Goal: Task Accomplishment & Management: Use online tool/utility

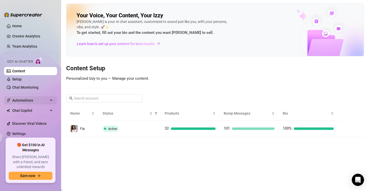
click at [23, 103] on span "Automations" at bounding box center [30, 100] width 36 height 8
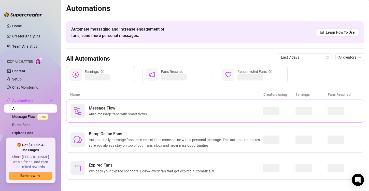
click at [138, 121] on div "Message Flow Auto-message fans with smart flows." at bounding box center [215, 111] width 298 height 23
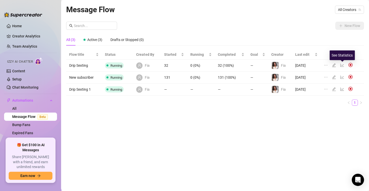
click at [342, 66] on icon "line-chart" at bounding box center [342, 65] width 4 height 4
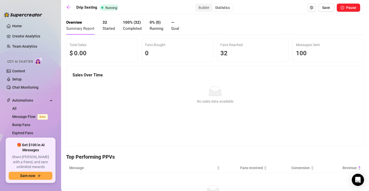
click at [111, 29] on span "Started" at bounding box center [109, 28] width 12 height 5
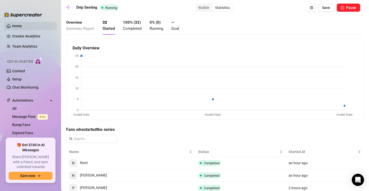
click at [22, 25] on link "Home" at bounding box center [17, 26] width 10 height 4
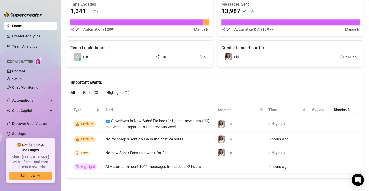
scroll to position [221, 0]
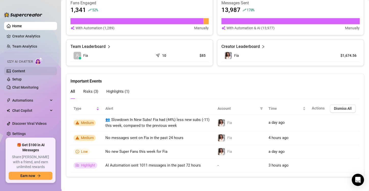
click at [22, 70] on link "Content" at bounding box center [18, 71] width 13 height 4
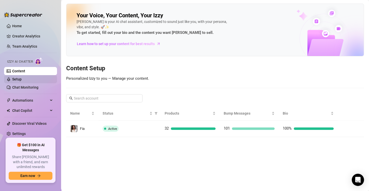
click at [22, 78] on link "Setup" at bounding box center [16, 79] width 9 height 4
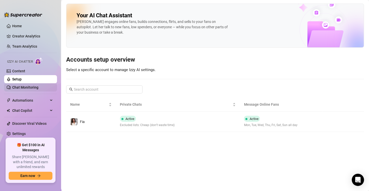
click at [30, 86] on link "Chat Monitoring" at bounding box center [25, 87] width 26 height 4
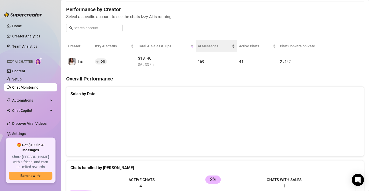
scroll to position [102, 0]
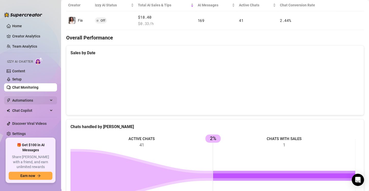
click at [24, 100] on span "Automations" at bounding box center [30, 100] width 36 height 8
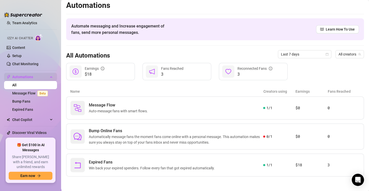
scroll to position [25, 0]
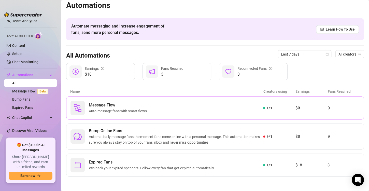
click at [189, 109] on div "Message Flow Auto-message fans with smart flows." at bounding box center [167, 108] width 193 height 14
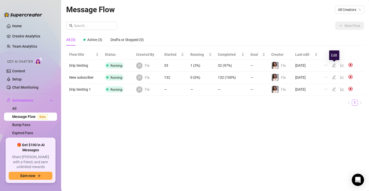
click at [336, 65] on icon "edit" at bounding box center [334, 65] width 4 height 4
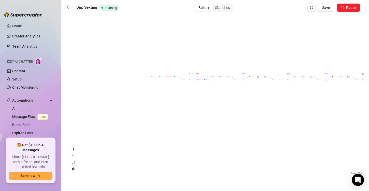
drag, startPoint x: 115, startPoint y: 104, endPoint x: 240, endPoint y: 105, distance: 125.2
click at [285, 97] on div "If True If False If True If False If True If False If True If False If True If …" at bounding box center [215, 96] width 298 height 159
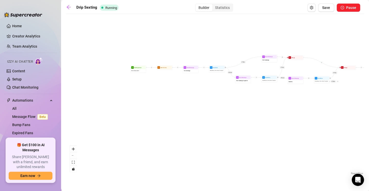
drag, startPoint x: 205, startPoint y: 78, endPoint x: 194, endPoint y: 153, distance: 75.7
click at [194, 153] on div "If True If False If True If False If True If False If True If False If True If …" at bounding box center [215, 96] width 298 height 159
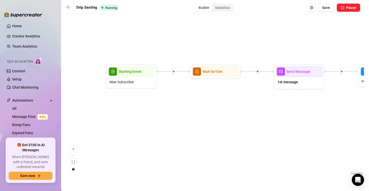
drag, startPoint x: 296, startPoint y: 91, endPoint x: 175, endPoint y: 136, distance: 128.9
click at [175, 136] on div "If True If False If True If False If True If False If True If False If True If …" at bounding box center [215, 96] width 298 height 159
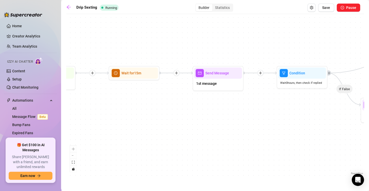
drag, startPoint x: 123, startPoint y: 122, endPoint x: 156, endPoint y: 124, distance: 32.4
click at [156, 124] on div "If True If False If True If False If True If False If True If False If True If …" at bounding box center [215, 96] width 298 height 159
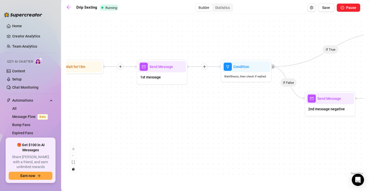
drag, startPoint x: 177, startPoint y: 90, endPoint x: 122, endPoint y: 82, distance: 56.0
click at [122, 82] on div "If True If False If True If False If True If False If True If False If True If …" at bounding box center [215, 96] width 298 height 159
click at [173, 79] on div "1st message" at bounding box center [162, 77] width 48 height 11
type textarea "Hey {name} would you give me your opinion about this bikini? 🙈 I really need a …"
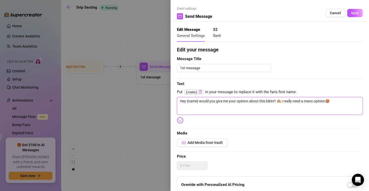
click at [315, 103] on textarea "Hey {name} would you give me your opinion about this bikini? 🙈 I really need a …" at bounding box center [270, 106] width 186 height 18
drag, startPoint x: 335, startPoint y: 100, endPoint x: 283, endPoint y: 103, distance: 52.5
click at [283, 103] on textarea "Hey {name} would you give me your opinion about this bikini? 🙈 I really need a …" at bounding box center [270, 106] width 186 height 18
type textarea "Hey {name} would you give me your opinion about this bikini? 🙈"
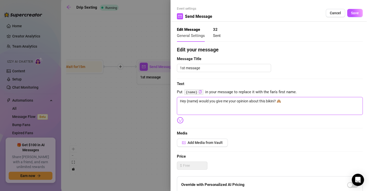
click at [274, 101] on textarea "Hey {name} would you give me your opinion about this bikini? 🙈" at bounding box center [270, 106] width 186 height 18
drag, startPoint x: 199, startPoint y: 102, endPoint x: 275, endPoint y: 100, distance: 75.6
click at [275, 100] on textarea "Hey {name} would you give me your opinion about this bikini? 🙈" at bounding box center [270, 106] width 186 height 18
type textarea "Hey {name} ? 🙈"
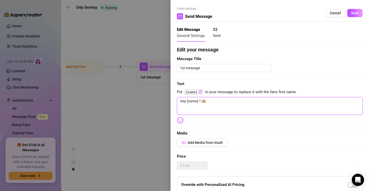
type textarea "Hey {name} I? 🙈"
type textarea "Hey {name} I ? 🙈"
type textarea "Hey {name} I d? 🙈"
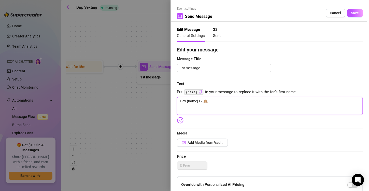
type textarea "Hey {name} I d? 🙈"
type textarea "Hey {name} I do? 🙈"
type textarea "Hey {name} I d? 🙈"
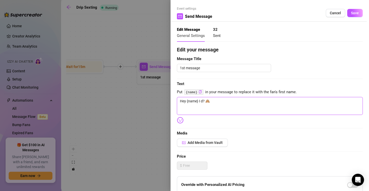
type textarea "Hey {name} I ? 🙈"
type textarea "Hey {name} I? 🙈"
type textarea "Hey {name} Id? 🙈"
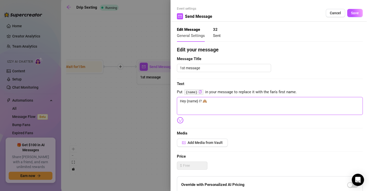
type textarea "Hey {name} Id? 🙈"
type textarea "Hey {name} Idk? 🙈"
type textarea "Hey {name} Idk ? 🙈"
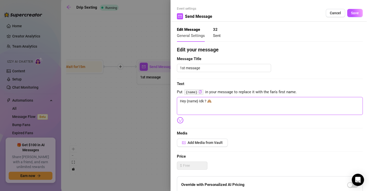
type textarea "Hey {name} Idk i? 🙈"
type textarea "Hey {name} Idk if? 🙈"
type textarea "Hey {name} Idk if ? 🙈"
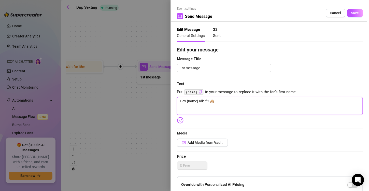
type textarea "Hey {name} Idk if ? 🙈"
type textarea "Hey {name} Idk if t? 🙈"
type textarea "Hey {name} Idk if th? 🙈"
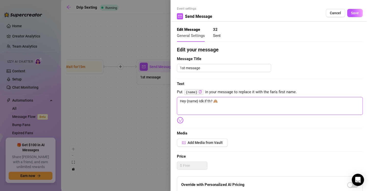
type textarea "Hey {name} Idk if thi? 🙈"
type textarea "Hey {name} Idk if this? 🙈"
type textarea "Hey {name} Idk if this ? 🙈"
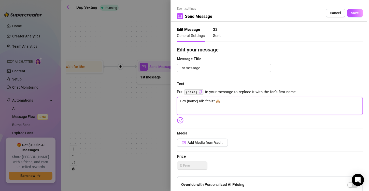
type textarea "Hey {name} Idk if this ? 🙈"
type textarea "Hey {name} Idk if this b? 🙈"
type textarea "Hey {name} Idk if this bi? 🙈"
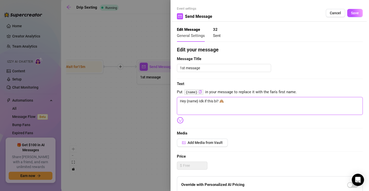
type textarea "Hey {name} Idk if this bik? 🙈"
type textarea "Hey {name} Idk if this biki? 🙈"
type textarea "Hey {name} Idk if this bikin? 🙈"
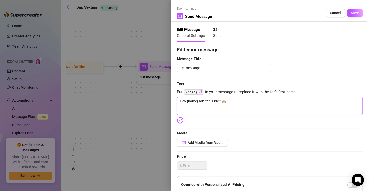
type textarea "Hey {name} Idk if this bikin? 🙈"
type textarea "Hey {name} Idk if this bikini? 🙈"
type textarea "Hey {name} Idk if this bikini ? 🙈"
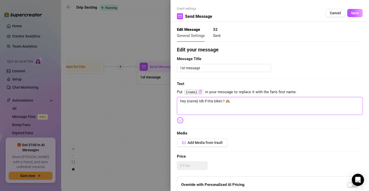
type textarea "Hey {name} Idk if this bikini l? 🙈"
type textarea "Hey {name} Idk if this bikini lo? 🙈"
type textarea "Hey {name} Idk if this bikini loo? 🙈"
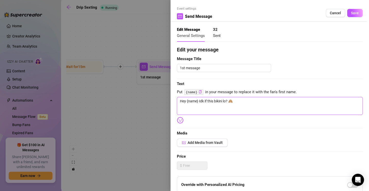
type textarea "Hey {name} Idk if this bikini loo? 🙈"
type textarea "Hey {name} Idk if this bikini look? 🙈"
type textarea "Hey {name} Idk if this bikini looks? 🙈"
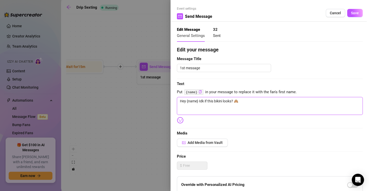
type textarea "Hey {name} Idk if this bikini looks ? 🙈"
type textarea "Hey {name} Idk if this bikini looks g? 🙈"
type textarea "Hey {name} Idk if this bikini looks go? 🙈"
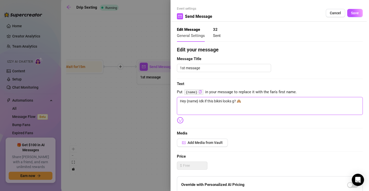
type textarea "Hey {name} Idk if this bikini looks go? 🙈"
type textarea "Hey {name} Idk if this bikini looks goo? 🙈"
type textarea "Hey {name} Idk if this bikini looks good? 🙈"
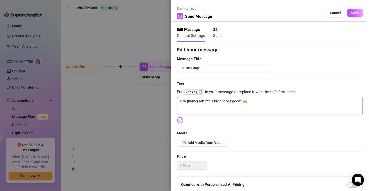
type textarea "Hey {name} Idk if this bikini looks good ? 🙈"
type textarea "Hey {name} Idk if this bikini looks good o? 🙈"
type textarea "Hey {name} Idk if this bikini looks good on? 🙈"
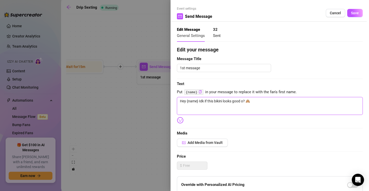
type textarea "Hey {name} Idk if this bikini looks good on? 🙈"
type textarea "Hey {name} Idk if this bikini looks good on ? 🙈"
type textarea "Hey {name} Idk if this bikini looks good on m? 🙈"
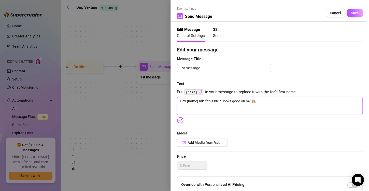
type textarea "Hey {name} Idk if this bikini looks good on me? 🙈"
click at [351, 14] on span "Save" at bounding box center [355, 13] width 8 height 4
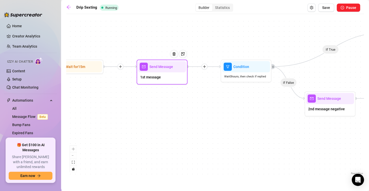
click at [166, 79] on div "1st message" at bounding box center [162, 77] width 48 height 11
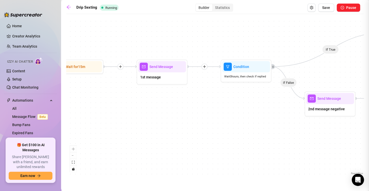
type textarea "Hey {name} Idk if this bikini looks good on me? 🙈"
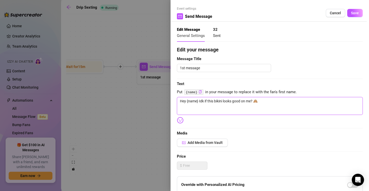
drag, startPoint x: 179, startPoint y: 100, endPoint x: 260, endPoint y: 97, distance: 80.7
click at [260, 97] on textarea "Hey {name} Idk if this bikini looks good on me? 🙈" at bounding box center [270, 106] width 186 height 18
click at [262, 102] on textarea "Hey {name} Idk if this bikini looks good on me? 🙈" at bounding box center [270, 106] width 186 height 18
drag, startPoint x: 262, startPoint y: 102, endPoint x: 181, endPoint y: 109, distance: 81.2
click at [180, 109] on textarea "Hey {name} Idk if this bikini looks good on me? 🙈" at bounding box center [270, 106] width 186 height 18
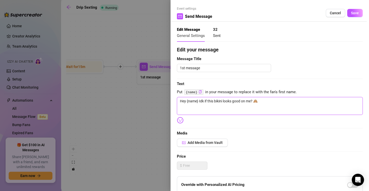
click at [234, 110] on textarea "Hey {name} Idk if this bikini looks good on me? 🙈" at bounding box center [270, 106] width 186 height 18
click at [221, 113] on textarea "Hey {name} Idk if this bikini looks good on me? 🙈" at bounding box center [270, 106] width 186 height 18
click at [351, 14] on span "Save" at bounding box center [355, 13] width 8 height 4
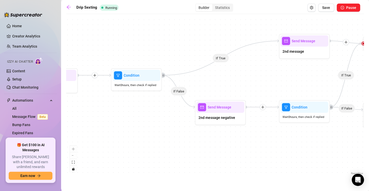
drag, startPoint x: 200, startPoint y: 122, endPoint x: 109, endPoint y: 128, distance: 91.6
click at [109, 128] on div "If True If False If True If False If True If False If True If False If True If …" at bounding box center [215, 96] width 298 height 159
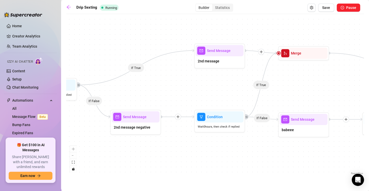
click at [230, 144] on div "If True If False If True If False If True If False If True If False If True If …" at bounding box center [215, 96] width 298 height 159
click at [219, 62] on div "2nd message" at bounding box center [220, 61] width 48 height 11
type textarea "okay {name} here it goes...🙈"
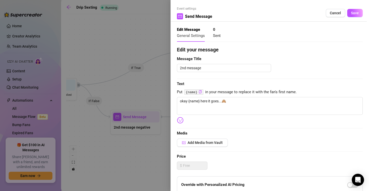
click at [154, 88] on div at bounding box center [184, 95] width 369 height 191
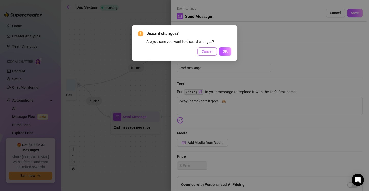
click at [209, 52] on span "Cancel" at bounding box center [207, 51] width 11 height 4
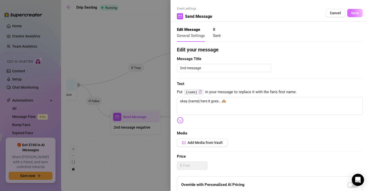
click at [351, 13] on span "Save" at bounding box center [355, 13] width 8 height 4
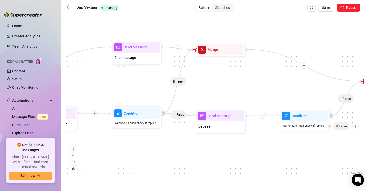
drag, startPoint x: 248, startPoint y: 158, endPoint x: 162, endPoint y: 154, distance: 86.1
click at [162, 154] on div "If True If False If True If False If True If False If True If False If True If …" at bounding box center [215, 96] width 298 height 159
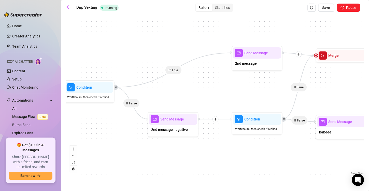
drag, startPoint x: 217, startPoint y: 154, endPoint x: 372, endPoint y: 161, distance: 155.4
click at [369, 161] on html "Home Creator Analytics Team Analytics Izzy AI Chatter Content Setup Chat Monito…" at bounding box center [184, 95] width 369 height 191
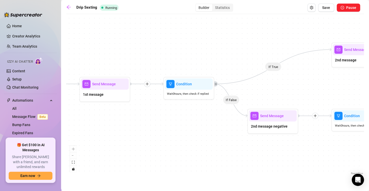
drag, startPoint x: 272, startPoint y: 164, endPoint x: 372, endPoint y: 160, distance: 99.8
click at [369, 160] on html "Home Creator Analytics Team Analytics Izzy AI Chatter Content Setup Chat Monito…" at bounding box center [184, 95] width 369 height 191
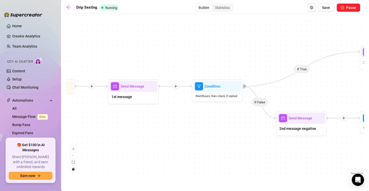
drag, startPoint x: 129, startPoint y: 123, endPoint x: 158, endPoint y: 125, distance: 28.6
click at [158, 125] on div "If True If False If True If False If True If False If True If False If True If …" at bounding box center [215, 96] width 298 height 159
click at [178, 86] on div at bounding box center [176, 86] width 6 height 6
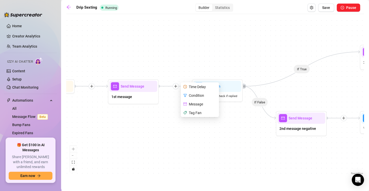
click at [196, 83] on div "Time Delay" at bounding box center [200, 86] width 37 height 9
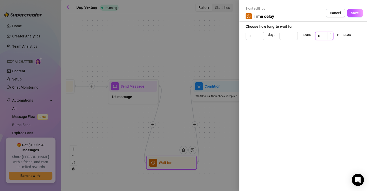
click at [316, 35] on input "0" at bounding box center [324, 36] width 18 height 8
click at [331, 35] on span "Decrease Value" at bounding box center [331, 37] width 6 height 5
click at [331, 34] on icon "up" at bounding box center [331, 34] width 2 height 1
type input "3"
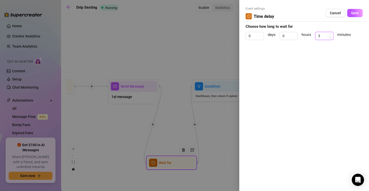
click at [331, 34] on icon "up" at bounding box center [331, 34] width 2 height 1
click at [354, 11] on span "Save" at bounding box center [355, 13] width 8 height 4
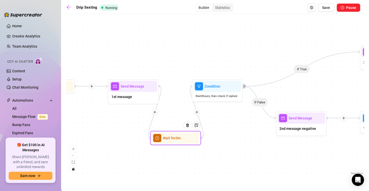
drag, startPoint x: 170, startPoint y: 164, endPoint x: 174, endPoint y: 138, distance: 25.5
click at [174, 138] on span "Wait for 3m" at bounding box center [172, 138] width 18 height 6
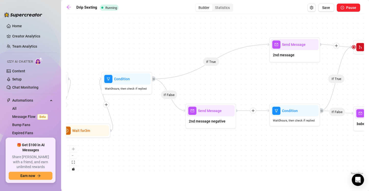
drag, startPoint x: 254, startPoint y: 160, endPoint x: 163, endPoint y: 152, distance: 91.2
click at [163, 152] on div "If True If False If True If False If True If False If True If False If True If …" at bounding box center [215, 96] width 298 height 159
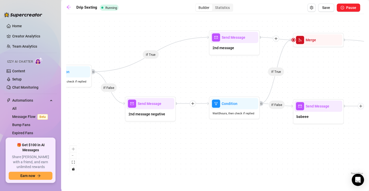
drag, startPoint x: 261, startPoint y: 155, endPoint x: 201, endPoint y: 148, distance: 60.7
click at [201, 148] on div "If True If False If True If False If True If False If True If False If True If …" at bounding box center [215, 96] width 298 height 159
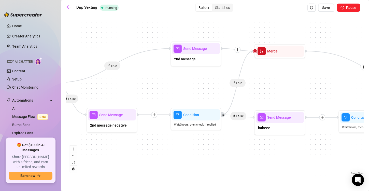
drag, startPoint x: 280, startPoint y: 137, endPoint x: 242, endPoint y: 149, distance: 40.0
click at [242, 149] on div "If True If False If True If False If True If False If True If False If True If …" at bounding box center [215, 96] width 298 height 159
click at [154, 113] on icon "plus" at bounding box center [154, 115] width 4 height 4
click at [171, 115] on div "Time Delay" at bounding box center [178, 115] width 37 height 9
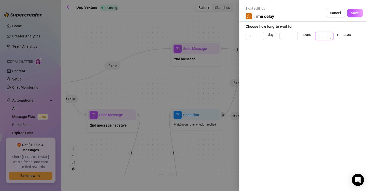
click at [330, 33] on icon "up" at bounding box center [331, 34] width 2 height 2
type input "5"
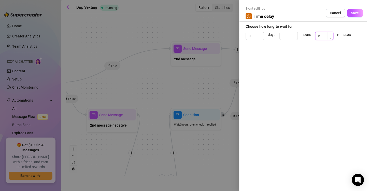
click at [330, 33] on icon "up" at bounding box center [331, 34] width 2 height 2
click at [352, 11] on span "Save" at bounding box center [355, 13] width 8 height 4
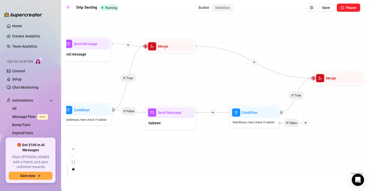
drag, startPoint x: 245, startPoint y: 155, endPoint x: 136, endPoint y: 150, distance: 109.6
click at [136, 150] on div "If True If False If True If False If True If False If True If False If True If …" at bounding box center [215, 96] width 298 height 159
click at [214, 112] on icon "plus" at bounding box center [213, 112] width 3 height 0
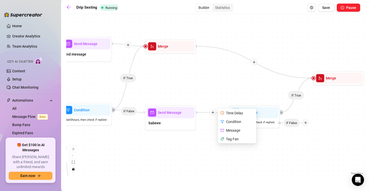
click at [231, 112] on div "Time Delay" at bounding box center [237, 113] width 37 height 9
click at [235, 113] on div "Time Delay" at bounding box center [237, 113] width 37 height 9
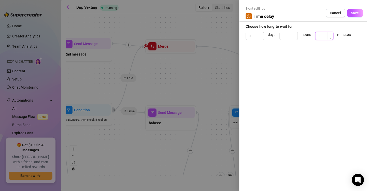
click at [330, 33] on icon "up" at bounding box center [331, 34] width 2 height 2
type input "5"
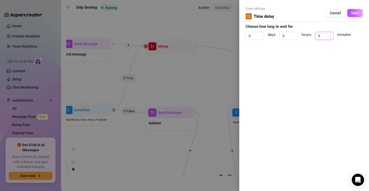
click at [330, 33] on icon "up" at bounding box center [331, 34] width 2 height 2
click at [359, 12] on button "Save" at bounding box center [355, 13] width 16 height 8
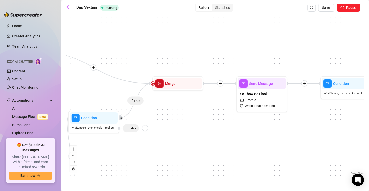
drag, startPoint x: 331, startPoint y: 131, endPoint x: 170, endPoint y: 136, distance: 160.9
click at [170, 136] on div "If True If False If True If False If True If False If True If False If True If …" at bounding box center [215, 96] width 298 height 159
click at [220, 83] on icon "plus" at bounding box center [220, 83] width 3 height 0
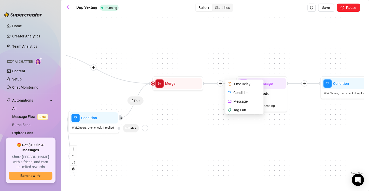
click at [233, 83] on div "Time Delay" at bounding box center [244, 84] width 37 height 9
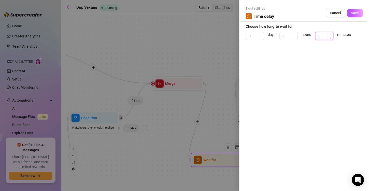
click at [331, 34] on icon "up" at bounding box center [331, 34] width 2 height 2
type input "3"
click at [331, 34] on icon "up" at bounding box center [331, 34] width 2 height 2
click at [354, 13] on span "Save" at bounding box center [355, 13] width 8 height 4
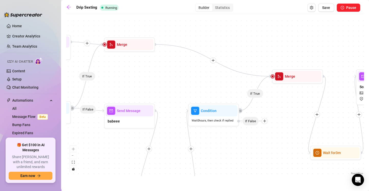
drag, startPoint x: 223, startPoint y: 58, endPoint x: 343, endPoint y: 51, distance: 119.8
click at [343, 51] on div "If True If False If True If False If True If False If True If False If True If …" at bounding box center [215, 96] width 298 height 159
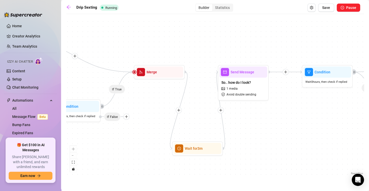
drag, startPoint x: 273, startPoint y: 40, endPoint x: 134, endPoint y: 36, distance: 138.3
click at [134, 36] on div "If True If False If True If False If True If False If True If False If True If …" at bounding box center [215, 96] width 298 height 159
click at [240, 85] on span "So.. how do I look?" at bounding box center [236, 83] width 30 height 6
type textarea "So.. how do I look {name}? 😏"
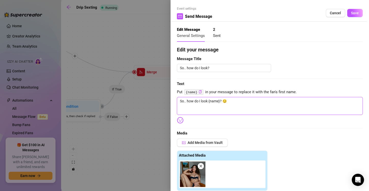
drag, startPoint x: 209, startPoint y: 101, endPoint x: 171, endPoint y: 102, distance: 37.9
click at [171, 102] on div "Event settings Send Message Cancel Save Edit Message General Settings 2 Sent Ed…" at bounding box center [270, 95] width 199 height 191
type textarea "? 😏"
drag, startPoint x: 220, startPoint y: 103, endPoint x: 177, endPoint y: 104, distance: 42.8
type textarea "? 😏"
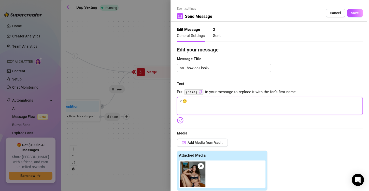
type textarea "? 😏Do you like how this bikini hugs my curves, baby? 👙 I picked it just for you…"
click at [187, 102] on textarea "? 😏Do you like how this bikini hugs my curves, baby? 👙 I picked it just for you…" at bounding box center [270, 106] width 186 height 18
drag, startPoint x: 186, startPoint y: 101, endPoint x: 179, endPoint y: 103, distance: 7.9
click at [179, 102] on textarea "? 😏Do you like how this bikini hugs my curves, baby? 👙 I picked it just for you…" at bounding box center [270, 106] width 186 height 18
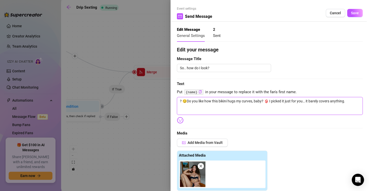
type textarea "Do you like how this bikini hugs my curves, baby? 👙 I picked it just for you… i…"
click at [327, 16] on button "Cancel" at bounding box center [335, 13] width 19 height 8
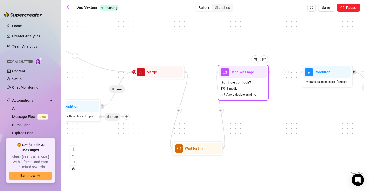
click at [243, 80] on span "So.. how do I look?" at bounding box center [236, 83] width 30 height 6
click at [244, 86] on div "So.. how do I look? 1 media Avoid double sending" at bounding box center [243, 88] width 48 height 21
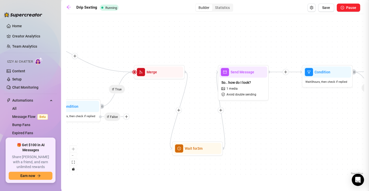
type textarea "So.. how do I look {name}? 😏"
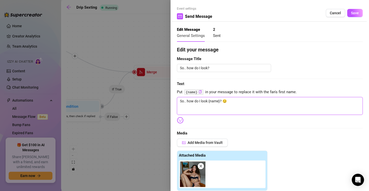
type textarea "So.. how Do you like how this bikini hugs my curves, baby? 👙 I picked it just f…"
click at [216, 111] on textarea "So.. how Do you like how this bikini hugs my curves, baby? 👙 I picked it just f…" at bounding box center [270, 106] width 186 height 18
click at [194, 101] on textarea "So.. how Do you like how this bikini hugs my curves, baby? 👙 I picked it just f…" at bounding box center [270, 106] width 186 height 18
type textarea "So.. ho Do you like how this bikini hugs my curves, baby? 👙 I picked it just fo…"
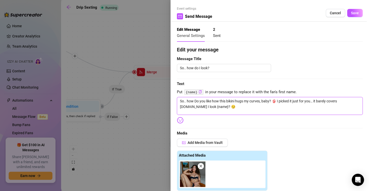
type textarea "So.. ho Do you like how this bikini hugs my curves, baby? 👙 I picked it just fo…"
type textarea "So.. h Do you like how this bikini hugs my curves, baby? 👙 I picked it just for…"
type textarea "So.. Do you like how this bikini hugs my curves, baby? 👙 I picked it just for y…"
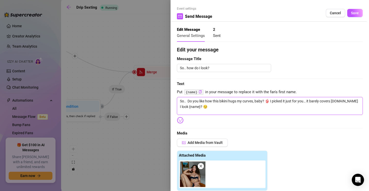
type textarea "So.. Do you like how this bikini hugs my curves, baby? 👙 I picked it just for y…"
type textarea "So. Do you like how this bikini hugs my curves, baby? 👙 I picked it just for yo…"
type textarea "So Do you like how this bikini hugs my curves, baby? 👙 I picked it just for you…"
type textarea "S Do you like how this bikini hugs my curves, baby? 👙 I picked it just for you……"
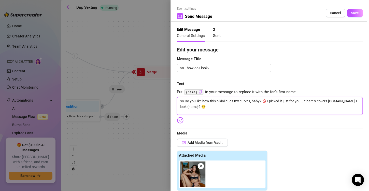
type textarea "S Do you like how this bikini hugs my curves, baby? 👙 I picked it just for you……"
type textarea "Do you like how this bikini hugs my curves, baby? 👙 I picked it just for you… i…"
click at [264, 102] on textarea "Do you like how this bikini hugs my curves, baby? 👙 I picked it just for you… i…" at bounding box center [270, 106] width 186 height 18
type textarea "Do you like how this bikini hugs my curves, baby? I picked it just for you… it …"
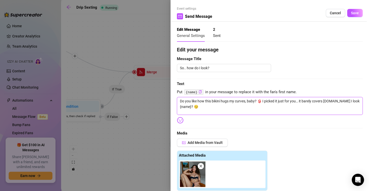
type textarea "Do you like how this bikini hugs my curves, baby? I picked it just for you… it …"
drag, startPoint x: 336, startPoint y: 101, endPoint x: 360, endPoint y: 100, distance: 23.5
click at [341, 112] on textarea "Do you like how this bikini hugs my curves, baby? I picked it just for you… it …" at bounding box center [270, 106] width 186 height 18
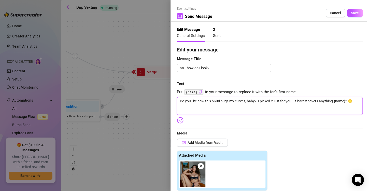
drag, startPoint x: 346, startPoint y: 102, endPoint x: 342, endPoint y: 103, distance: 4.9
click at [342, 103] on textarea "Do you like how this bikini hugs my curves, baby? I picked it just for you… it …" at bounding box center [270, 106] width 186 height 18
drag, startPoint x: 347, startPoint y: 102, endPoint x: 337, endPoint y: 102, distance: 10.7
click at [337, 102] on textarea "Do you like how this bikini hugs my curves, baby? I picked it just for you… it …" at bounding box center [270, 106] width 186 height 18
drag, startPoint x: 349, startPoint y: 101, endPoint x: 336, endPoint y: 102, distance: 13.3
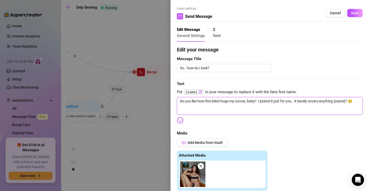
click at [336, 102] on textarea "Do you like how this bikini hugs my curves, baby? I picked it just for you… it …" at bounding box center [270, 106] width 186 height 18
type textarea "Do you like how this bikini hugs my curves, baby? I picked it just for you… it …"
drag, startPoint x: 256, startPoint y: 100, endPoint x: 258, endPoint y: 106, distance: 6.1
click at [256, 101] on textarea "Do you like how this bikini hugs my curves, baby? I picked it just for you… it …" at bounding box center [270, 106] width 186 height 18
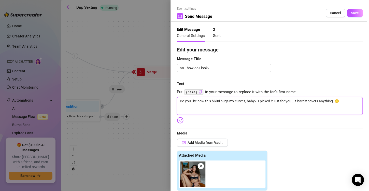
type textarea "Do you like how this bikini hugs my curves, bab? I picked it just for you… it b…"
type textarea "Do you like how this bikini hugs my curves, ba? I picked it just for you… it ba…"
type textarea "Do you like how this bikini hugs my curves, b? I picked it just for you… it bar…"
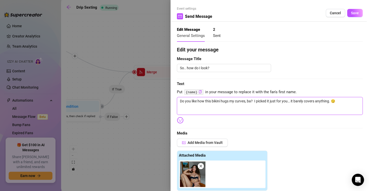
type textarea "Do you like how this bikini hugs my curves, b? I picked it just for you… it bar…"
type textarea "Do you like how this bikini hugs my curves, ? I picked it just for you… it bare…"
type textarea "Do you like how this bikini hugs my curves, {? I picked it just for you… it bar…"
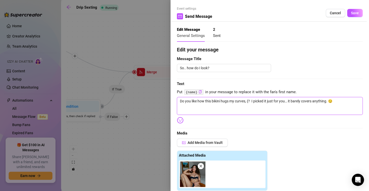
type textarea "Do you like how this bikini hugs my curves, {n? I picked it just for you… it ba…"
type textarea "Do you like how this bikini hugs my curves, {na? I picked it just for you… it b…"
type textarea "Do you like how this bikini hugs my curves, {nam? I picked it just for you… it …"
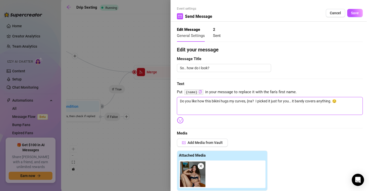
type textarea "Do you like how this bikini hugs my curves, {nam? I picked it just for you… it …"
type textarea "Do you like how this bikini hugs my curves, {name? I picked it just for you… it…"
type textarea "Do you like how this bikini hugs my curves, {name}? I picked it just for you… i…"
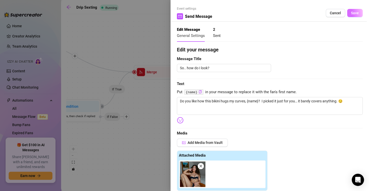
click at [354, 12] on span "Save" at bounding box center [355, 13] width 8 height 4
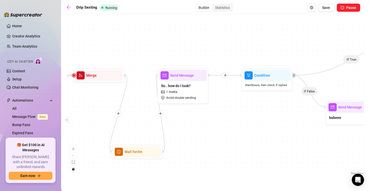
drag, startPoint x: 235, startPoint y: 134, endPoint x: 205, endPoint y: 135, distance: 30.3
click at [205, 135] on div "If True If False If True If False If True If False If True If False If True If …" at bounding box center [215, 96] width 298 height 159
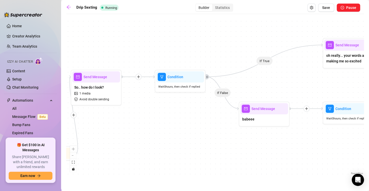
drag, startPoint x: 273, startPoint y: 130, endPoint x: 187, endPoint y: 132, distance: 86.8
click at [187, 132] on div "If True If False If True If False If True If False If True If False If True If …" at bounding box center [215, 96] width 298 height 159
click at [140, 80] on div "If True If False If True If False If True If False If True If False If True If …" at bounding box center [215, 96] width 298 height 159
click at [138, 79] on icon "plus" at bounding box center [139, 78] width 4 height 4
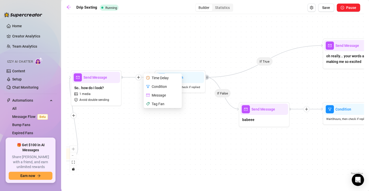
click at [157, 79] on div "Time Delay" at bounding box center [163, 78] width 37 height 9
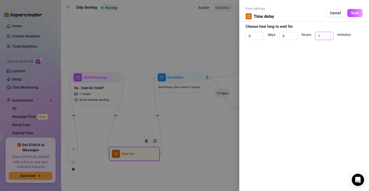
click at [331, 34] on span "Increase Value" at bounding box center [331, 34] width 6 height 5
type input "5"
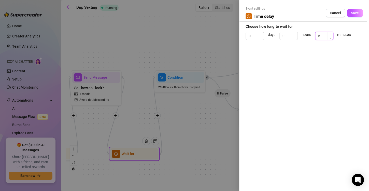
click at [331, 34] on span "Increase Value" at bounding box center [331, 34] width 6 height 5
click at [356, 12] on span "Save" at bounding box center [355, 13] width 8 height 4
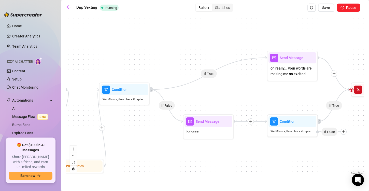
drag, startPoint x: 220, startPoint y: 133, endPoint x: 185, endPoint y: 148, distance: 37.5
click at [185, 148] on div "If True If False If True If False If True If False If True If False If True If …" at bounding box center [215, 96] width 298 height 159
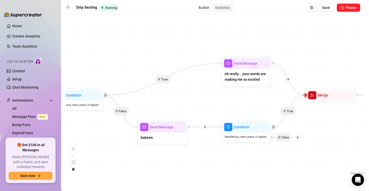
drag, startPoint x: 215, startPoint y: 150, endPoint x: 182, endPoint y: 154, distance: 33.6
click at [182, 154] on div "If True If False If True If False If True If False If True If False If True If …" at bounding box center [215, 96] width 298 height 159
click at [260, 79] on span "oh really... your words are making me so excited" at bounding box center [247, 76] width 44 height 11
click at [259, 78] on span "oh really... your words are making me so excited" at bounding box center [247, 76] width 44 height 11
type textarea "Oh really? 🙈 your words are making me so excited 🥵"
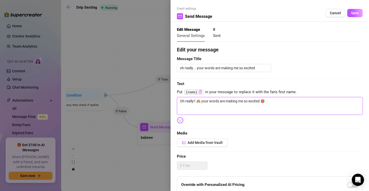
drag, startPoint x: 269, startPoint y: 99, endPoint x: 174, endPoint y: 104, distance: 94.6
click at [174, 103] on div "Event settings Send Message Cancel Save Edit Message General Settings 0 Sent Ed…" at bounding box center [270, 95] width 199 height 191
type textarea "Write your message here"
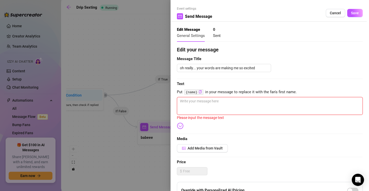
type textarea "Mmm… can you imagine sliding these tiny straps off? I’d be left almost naked ju…"
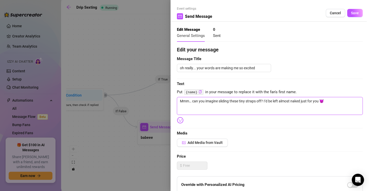
type textarea "Mmm… can you imagine sliding these tiny straps off? I’d be left almost naked ju…"
click at [259, 122] on div "Edit your message Message Title oh really... your words are making me so excite…" at bounding box center [270, 157] width 186 height 223
click at [349, 15] on button "Save" at bounding box center [355, 13] width 16 height 8
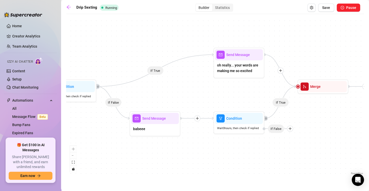
drag, startPoint x: 249, startPoint y: 87, endPoint x: 215, endPoint y: 82, distance: 33.7
click at [215, 82] on div "If True If False If True If False If True If False If True If False If True If …" at bounding box center [215, 96] width 298 height 159
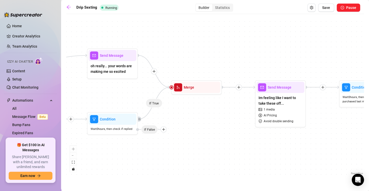
drag, startPoint x: 311, startPoint y: 128, endPoint x: 209, endPoint y: 120, distance: 102.6
click at [209, 120] on div "If True If False If True If False If True If False If True If False If True If …" at bounding box center [215, 96] width 298 height 159
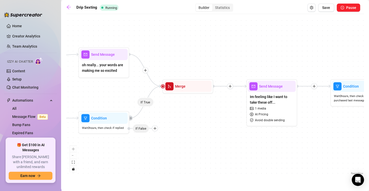
click at [231, 88] on div at bounding box center [230, 86] width 6 height 6
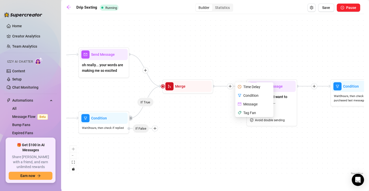
click at [250, 86] on div "Time Delay" at bounding box center [254, 86] width 37 height 9
click at [250, 88] on div "Time Delay" at bounding box center [254, 86] width 37 height 9
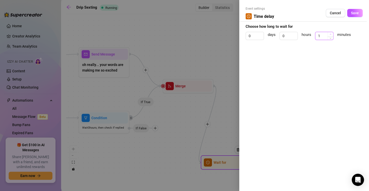
click at [330, 34] on icon "up" at bounding box center [331, 34] width 2 height 2
type input "3"
click at [330, 34] on icon "up" at bounding box center [331, 34] width 2 height 2
click at [352, 15] on span "Save" at bounding box center [355, 13] width 8 height 4
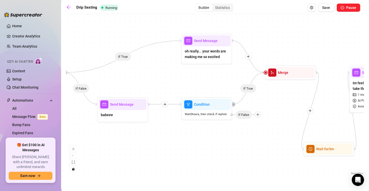
drag, startPoint x: 245, startPoint y: 45, endPoint x: 344, endPoint y: 37, distance: 99.4
click at [348, 32] on div "If True If False If True If False If True If False If True If False If True If …" at bounding box center [215, 96] width 298 height 159
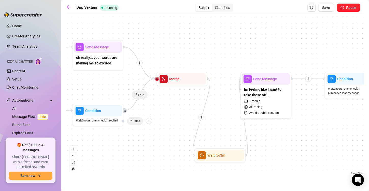
drag, startPoint x: 157, startPoint y: 144, endPoint x: -19, endPoint y: 152, distance: 175.8
click at [0, 152] on html "Home Creator Analytics Team Analytics Izzy AI Chatter Content Setup Chat Monito…" at bounding box center [184, 95] width 369 height 191
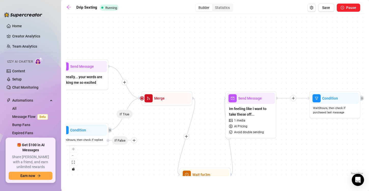
click at [288, 136] on div "If True If False If True If False If True If False If True If False If True If …" at bounding box center [215, 96] width 298 height 159
click at [250, 128] on div "Im feeling like I want to take these off... 1 media AI Pricing Avoid double sen…" at bounding box center [251, 120] width 48 height 33
click at [261, 120] on div "Im feeling like I want to take these off... 1 media AI Pricing Avoid double sen…" at bounding box center [251, 120] width 48 height 33
type textarea "Im feeling like I want to take these offf...😈😈"
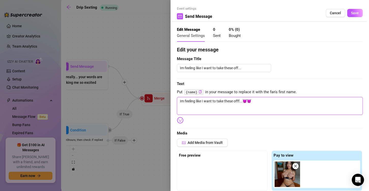
type textarea "I keep pulling it lower and lower… wanna see what’s hiding underneath? 👀Im feel…"
click at [300, 108] on textarea "I keep pulling it lower and lower… wanna see what’s hiding underneath? 👀Im feel…" at bounding box center [270, 106] width 186 height 18
click at [300, 100] on textarea "I keep pulling it lower and lower… wanna see what’s hiding underneath? 👀Im feel…" at bounding box center [270, 106] width 186 height 18
drag, startPoint x: 297, startPoint y: 100, endPoint x: 320, endPoint y: 109, distance: 24.7
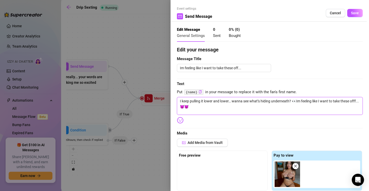
click at [320, 109] on textarea "I keep pulling it lower and lower… wanna see what’s hiding underneath? 👀Im feel…" at bounding box center [270, 106] width 186 height 18
type textarea "I keep pulling it lower and lower… wanna see what’s hiding underneath? 👀"
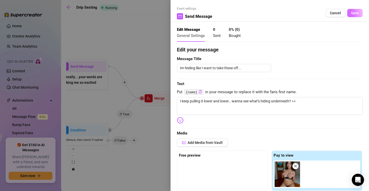
click at [348, 10] on button "Save" at bounding box center [355, 13] width 16 height 8
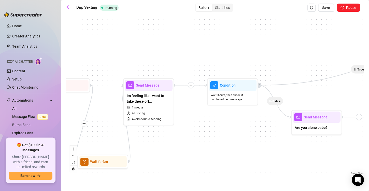
drag, startPoint x: 238, startPoint y: 163, endPoint x: 183, endPoint y: 150, distance: 56.7
click at [183, 150] on div "If True If False If True If False If True If False If True If False If True If …" at bounding box center [215, 96] width 298 height 159
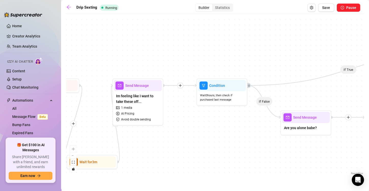
drag, startPoint x: 221, startPoint y: 145, endPoint x: 176, endPoint y: 117, distance: 53.3
click at [218, 145] on div "If True If False If True If False If True If False If True If False If True If …" at bounding box center [215, 96] width 298 height 159
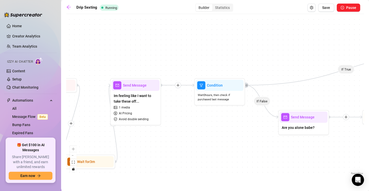
click at [178, 86] on icon "plus" at bounding box center [178, 85] width 0 height 3
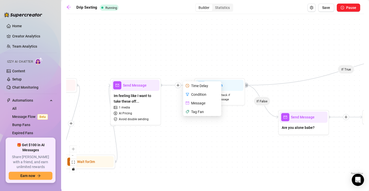
click at [190, 87] on div "Time Delay" at bounding box center [202, 85] width 37 height 9
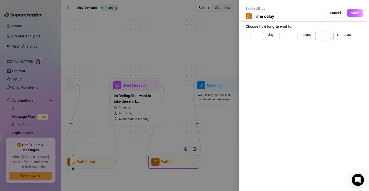
click at [331, 34] on span "Increase Value" at bounding box center [331, 34] width 6 height 5
type input "5"
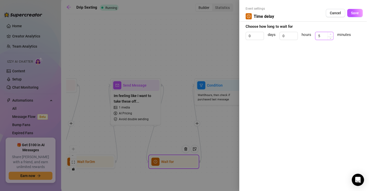
click at [331, 34] on span "Increase Value" at bounding box center [331, 34] width 6 height 5
click at [354, 15] on button "Save" at bounding box center [355, 13] width 16 height 8
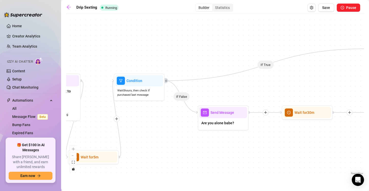
drag, startPoint x: 300, startPoint y: 143, endPoint x: 237, endPoint y: 139, distance: 62.3
click at [220, 139] on div "If True If False If True If False If True If False If True If False If True If …" at bounding box center [215, 96] width 298 height 159
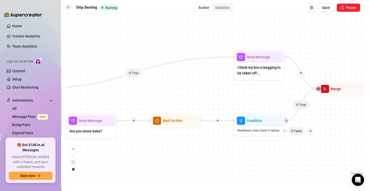
drag, startPoint x: 313, startPoint y: 139, endPoint x: 181, endPoint y: 147, distance: 132.6
click at [181, 147] on div "If True If False If True If False If True If False If True If False If True If …" at bounding box center [215, 96] width 298 height 159
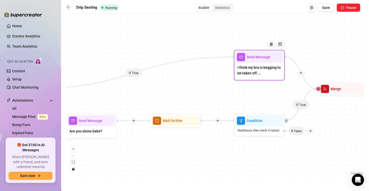
click at [270, 76] on div "I think my bra is begging to be taken off...." at bounding box center [259, 71] width 48 height 16
click at [270, 73] on span "I think my bra is begging to be taken off...." at bounding box center [259, 70] width 44 height 11
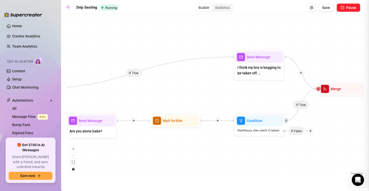
type textarea "I think my bra is begging to be taken off...🤭"
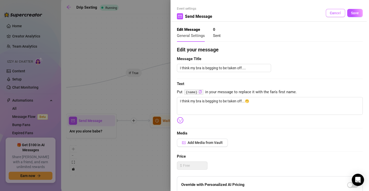
click at [326, 12] on button "Cancel" at bounding box center [335, 13] width 19 height 8
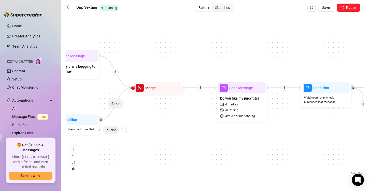
drag, startPoint x: 286, startPoint y: 147, endPoint x: 148, endPoint y: 137, distance: 138.0
click at [148, 137] on div "If True If False If True If False If True If False If True If False If True If …" at bounding box center [215, 96] width 298 height 159
click at [201, 90] on div at bounding box center [200, 88] width 6 height 6
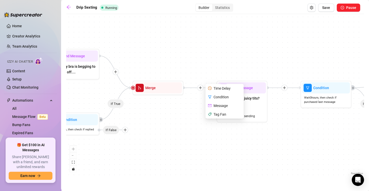
click at [215, 89] on div "Time Delay" at bounding box center [224, 88] width 37 height 9
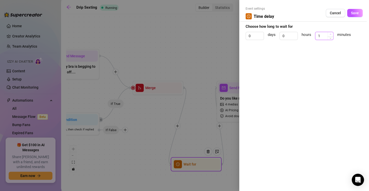
click at [331, 34] on span "Increase Value" at bounding box center [331, 34] width 6 height 5
click at [331, 34] on icon "up" at bounding box center [331, 34] width 2 height 2
type input "3"
click at [331, 35] on icon "up" at bounding box center [331, 34] width 2 height 2
click at [360, 15] on button "Save" at bounding box center [355, 13] width 16 height 8
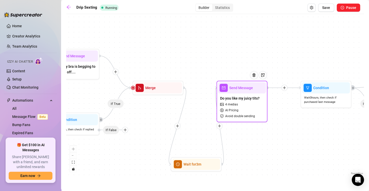
click at [248, 103] on div "Do you like my juicy tits? 4 medias AI Pricing Avoid double sending" at bounding box center [242, 106] width 48 height 27
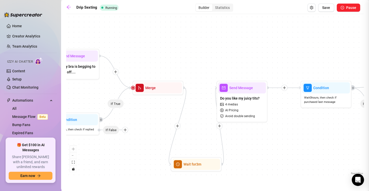
type textarea "Do you like my juicy tits? 🥵"
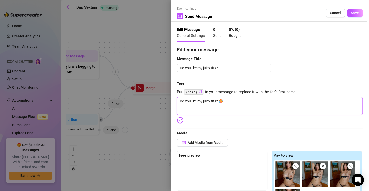
type textarea "Oops… looks like my bikini couldn’t hold my tits in anymore 😏 do you want me to…"
click at [254, 106] on textarea "Oops… looks like my bikini couldn’t hold my tits in anymore 😏 do you want me to…" at bounding box center [270, 106] width 186 height 18
drag, startPoint x: 329, startPoint y: 100, endPoint x: 196, endPoint y: 107, distance: 132.5
click at [196, 107] on textarea "Oops… looks like my bikini couldn’t hold my tits in anymore 😏 do you want me to…" at bounding box center [270, 106] width 186 height 18
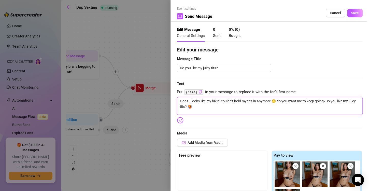
type textarea "Oops… looks like my bikini couldn’t hold my tits in anymore 😏 do you want me to…"
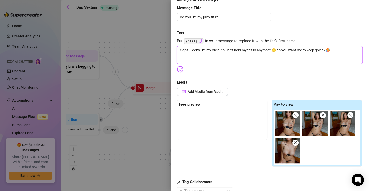
scroll to position [51, 0]
type textarea "Oops… looks like my bikini couldn’t hold my tits in anymore 😏 do you want me to…"
click at [353, 25] on div "Edit your message Message Title Do you like my juicy tits? Text Put {name} in y…" at bounding box center [270, 156] width 186 height 322
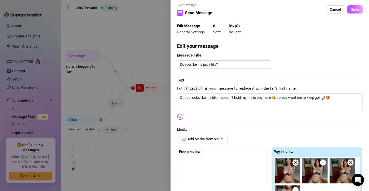
scroll to position [0, 0]
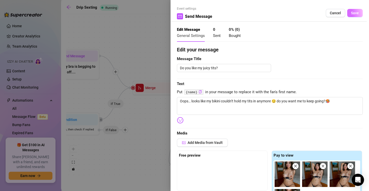
click at [356, 12] on button "Save" at bounding box center [355, 13] width 16 height 8
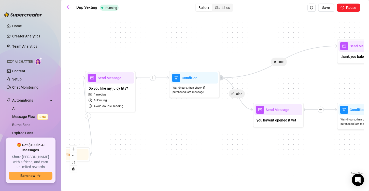
drag, startPoint x: 309, startPoint y: 147, endPoint x: 177, endPoint y: 138, distance: 132.7
click at [177, 138] on div "If True If False If True If False If True If False If True If False If True If …" at bounding box center [215, 96] width 298 height 159
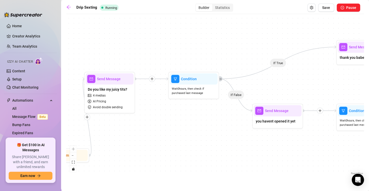
click at [154, 78] on div at bounding box center [152, 79] width 6 height 6
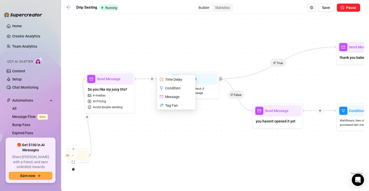
click at [172, 80] on div "Time Delay" at bounding box center [176, 79] width 37 height 9
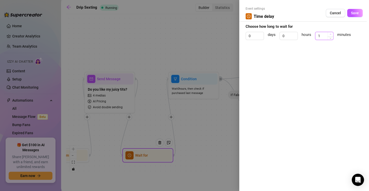
click at [331, 35] on icon "up" at bounding box center [331, 34] width 2 height 2
type input "4"
click at [331, 35] on icon "up" at bounding box center [331, 34] width 2 height 2
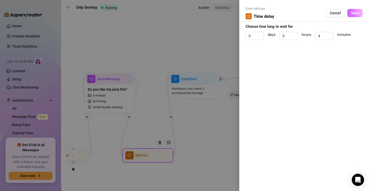
click at [358, 15] on span "Save" at bounding box center [355, 13] width 8 height 4
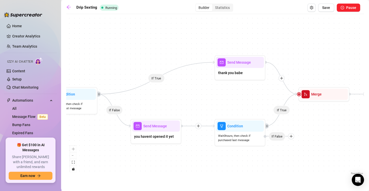
drag, startPoint x: 339, startPoint y: 131, endPoint x: 217, endPoint y: 147, distance: 122.6
click at [217, 147] on div "If True If False If True If False If True If False If True If False If True If …" at bounding box center [215, 96] width 298 height 159
click at [198, 127] on icon "plus" at bounding box center [198, 126] width 4 height 4
click at [198, 126] on icon "plus" at bounding box center [198, 126] width 3 height 0
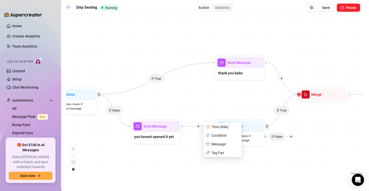
click at [214, 125] on div "Time Delay" at bounding box center [222, 126] width 37 height 9
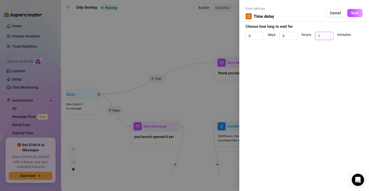
click at [331, 33] on icon "up" at bounding box center [331, 34] width 2 height 2
click at [331, 34] on icon "up" at bounding box center [331, 34] width 2 height 2
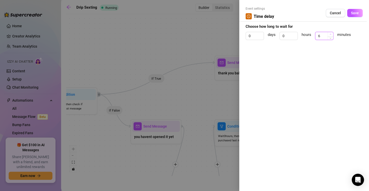
click at [331, 34] on icon "up" at bounding box center [331, 34] width 2 height 2
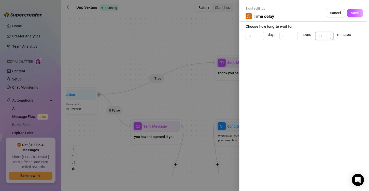
click at [331, 34] on icon "up" at bounding box center [331, 34] width 2 height 2
type input "15"
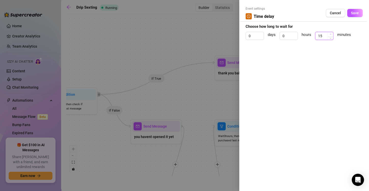
click at [331, 33] on icon "up" at bounding box center [331, 34] width 2 height 2
click at [355, 12] on span "Save" at bounding box center [355, 13] width 8 height 4
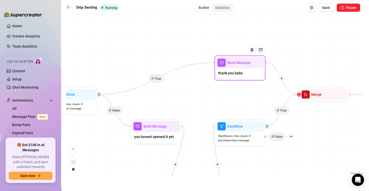
click at [240, 77] on div "thank you babe" at bounding box center [240, 73] width 48 height 11
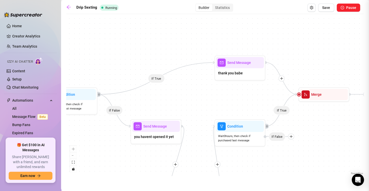
type textarea "thank you babe 😘"
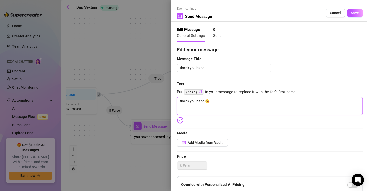
type textarea "I’m so turned on taking this off for you… should I lose the bottoms too? 🙈thank…"
click at [328, 102] on textarea "I’m so turned on taking this off for you… should I lose the bottoms too? 🙈thank…" at bounding box center [270, 106] width 186 height 18
type textarea "I’m so turned on taking this off for you… should I lose the bottoms too? 🙈thank…"
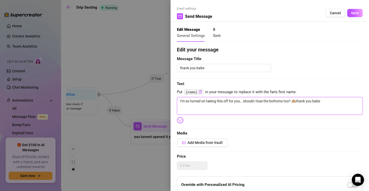
type textarea "I’m so turned on taking this off for you… should I lose the bottoms too? 🙈thank…"
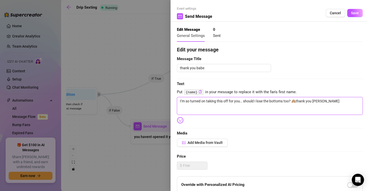
type textarea "I’m so turned on taking this off for you… should I lose the bottoms too? 🙈thank…"
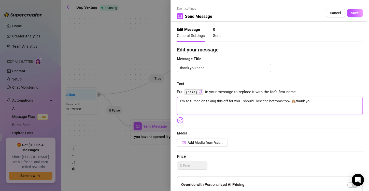
type textarea "I’m so turned on taking this off for you… should I lose the bottoms too? 🙈thank…"
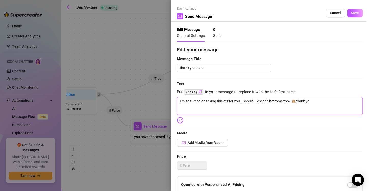
type textarea "I’m so turned on taking this off for you… should I lose the bottoms too? 🙈thank…"
type textarea "I’m so turned on taking this off for you… should I lose the bottoms too? 🙈thank"
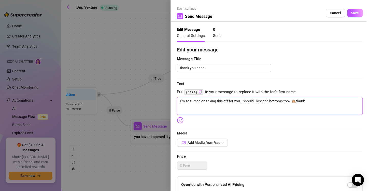
type textarea "I’m so turned on taking this off for you… should I lose the bottoms too? 🙈than"
type textarea "I’m so turned on taking this off for you… should I lose the bottoms too? 🙈tha"
type textarea "I’m so turned on taking this off for you… should I lose the bottoms too? 🙈th"
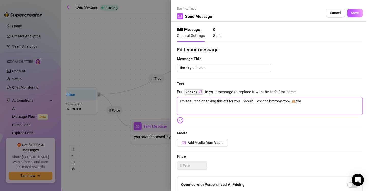
type textarea "I’m so turned on taking this off for you… should I lose the bottoms too? 🙈th"
click at [354, 12] on span "Save" at bounding box center [355, 13] width 8 height 4
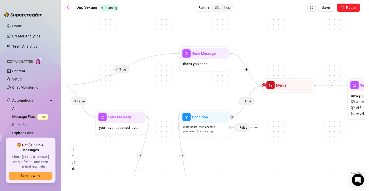
drag, startPoint x: 287, startPoint y: 115, endPoint x: 277, endPoint y: 98, distance: 19.6
click at [277, 99] on div "If True If False If True If False If True If False If True If False If True If …" at bounding box center [215, 96] width 298 height 159
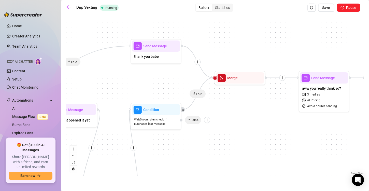
drag, startPoint x: 279, startPoint y: 138, endPoint x: 233, endPoint y: 140, distance: 45.8
click at [233, 142] on div "If True If False If True If False If True If False If True If False If True If …" at bounding box center [215, 96] width 298 height 159
click at [198, 63] on icon "plus" at bounding box center [197, 63] width 4 height 4
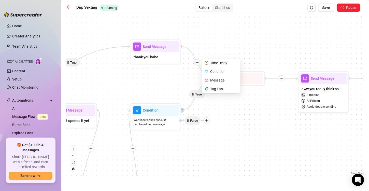
click at [212, 60] on div "Time Delay" at bounding box center [221, 63] width 37 height 9
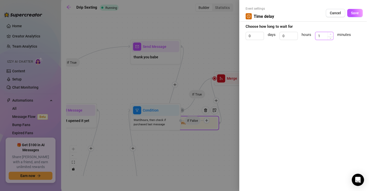
click at [330, 34] on icon "up" at bounding box center [331, 34] width 2 height 2
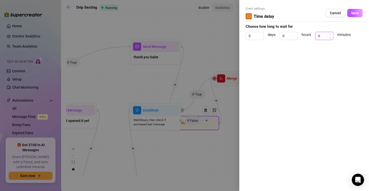
click at [330, 34] on icon "up" at bounding box center [331, 34] width 2 height 2
click at [331, 36] on span "Increase Value" at bounding box center [331, 34] width 6 height 5
click at [330, 38] on span "Decrease Value" at bounding box center [331, 37] width 6 height 5
click at [352, 14] on span "Save" at bounding box center [355, 13] width 8 height 4
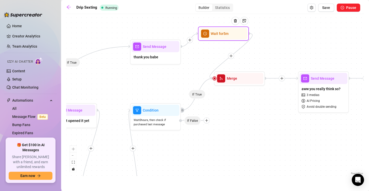
drag, startPoint x: 212, startPoint y: 126, endPoint x: 242, endPoint y: 37, distance: 94.0
click at [242, 37] on div at bounding box center [237, 25] width 22 height 26
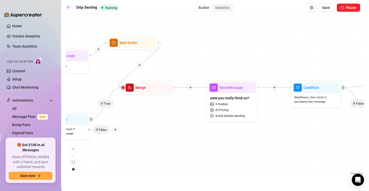
drag, startPoint x: 254, startPoint y: 125, endPoint x: 162, endPoint y: 135, distance: 92.4
click at [162, 135] on div "If True If False If True If False If True If False If True If False If True If …" at bounding box center [215, 96] width 298 height 159
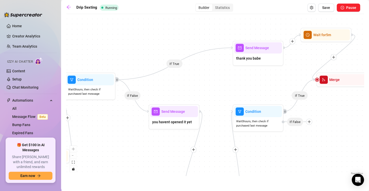
drag, startPoint x: 178, startPoint y: 126, endPoint x: 372, endPoint y: 118, distance: 194.6
click at [369, 118] on html "Home Creator Analytics Team Analytics Izzy AI Chatter Content Setup Chat Monito…" at bounding box center [184, 95] width 369 height 191
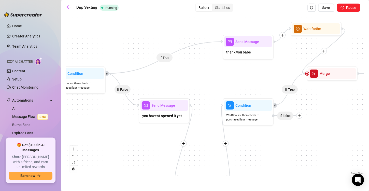
drag, startPoint x: 145, startPoint y: 117, endPoint x: 99, endPoint y: 119, distance: 46.6
click at [99, 119] on div "If True If False If True If False If True If False If True If False If True If …" at bounding box center [215, 96] width 298 height 159
click at [266, 53] on div "thank you babe" at bounding box center [248, 52] width 48 height 11
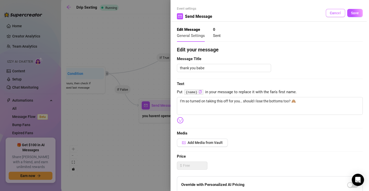
click at [337, 10] on button "Cancel" at bounding box center [335, 13] width 19 height 8
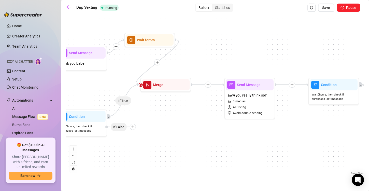
drag, startPoint x: 326, startPoint y: 113, endPoint x: 163, endPoint y: 126, distance: 164.0
click at [163, 126] on div "If True If False If True If False If True If False If True If False If True If …" at bounding box center [215, 96] width 298 height 159
click at [209, 84] on icon "plus" at bounding box center [208, 85] width 4 height 4
click at [208, 85] on icon "plus" at bounding box center [208, 85] width 4 height 4
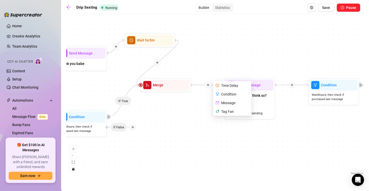
click at [223, 100] on div "Message" at bounding box center [232, 103] width 37 height 9
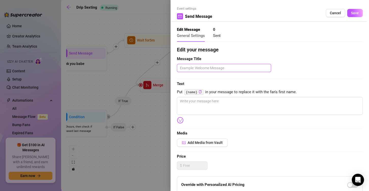
click at [201, 69] on textarea at bounding box center [224, 68] width 94 height 8
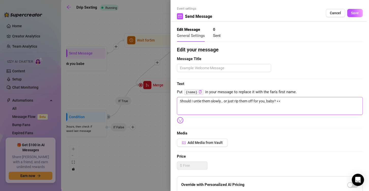
click at [295, 101] on textarea "Should I untie them slowly… or just rip them off for you, baby? 👀" at bounding box center [270, 106] width 186 height 18
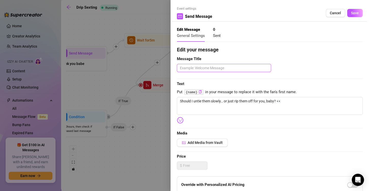
click at [225, 67] on textarea at bounding box center [224, 68] width 94 height 8
click at [351, 13] on span "Save" at bounding box center [355, 13] width 8 height 4
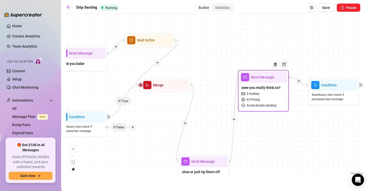
drag, startPoint x: 268, startPoint y: 104, endPoint x: 282, endPoint y: 96, distance: 16.4
click at [282, 96] on div "aww you really think so? 3 medias AI Pricing Avoid double sending" at bounding box center [264, 96] width 48 height 27
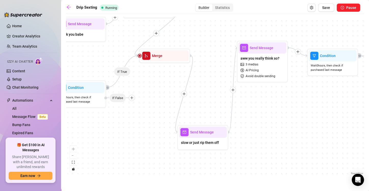
drag, startPoint x: 298, startPoint y: 137, endPoint x: 184, endPoint y: 159, distance: 116.1
click at [297, 108] on div "If True If False If True If False If True If False If True If False If True If …" at bounding box center [215, 96] width 298 height 159
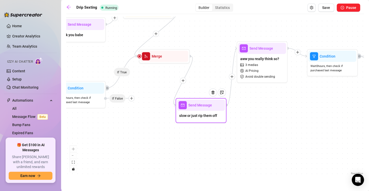
drag, startPoint x: 202, startPoint y: 140, endPoint x: 201, endPoint y: 112, distance: 27.8
click at [201, 112] on div "slow or just rip them off" at bounding box center [201, 116] width 48 height 11
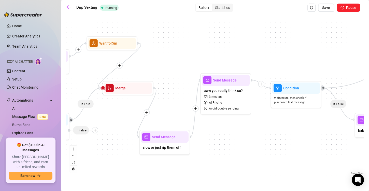
drag, startPoint x: 269, startPoint y: 137, endPoint x: 243, endPoint y: 153, distance: 30.4
click at [243, 153] on div "If True If False If True If False If True If False If True If False If True If …" at bounding box center [215, 96] width 298 height 159
click at [210, 90] on span "aww you really think so?" at bounding box center [223, 91] width 39 height 6
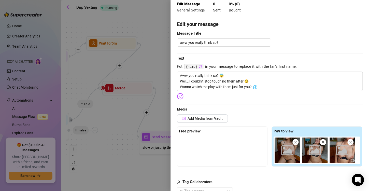
scroll to position [51, 0]
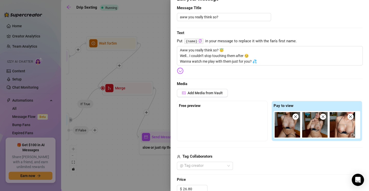
click at [286, 131] on img at bounding box center [287, 124] width 25 height 25
click at [307, 129] on img at bounding box center [314, 124] width 25 height 25
click at [320, 130] on img at bounding box center [314, 124] width 25 height 25
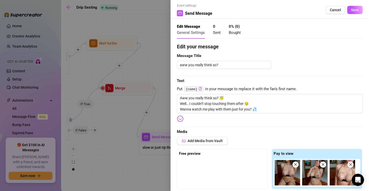
scroll to position [0, 0]
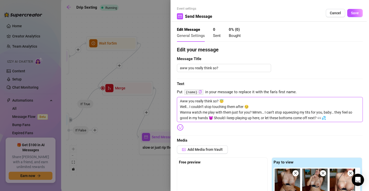
drag, startPoint x: 250, startPoint y: 112, endPoint x: 242, endPoint y: 112, distance: 7.9
click at [242, 112] on textarea "Aww you really think so? 😇 Well… I couldn’t stop touching them after 😏 Wanna wa…" at bounding box center [270, 109] width 186 height 25
drag, startPoint x: 251, startPoint y: 113, endPoint x: 177, endPoint y: 97, distance: 75.3
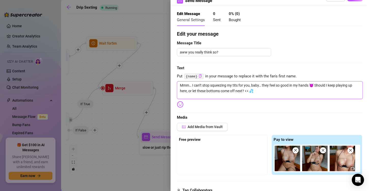
scroll to position [41, 0]
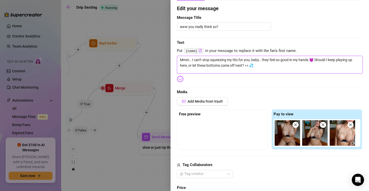
click at [300, 63] on textarea "Mmm… I can’t stop squeezing my tits for you, baby… they feel so good in my hand…" at bounding box center [270, 65] width 186 height 18
drag, startPoint x: 318, startPoint y: 58, endPoint x: 338, endPoint y: 64, distance: 21.0
click at [338, 64] on textarea "Mmm… I can’t stop squeezing my tits for you, baby… they feel so good in my hand…" at bounding box center [270, 65] width 186 height 18
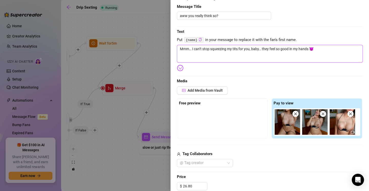
scroll to position [0, 0]
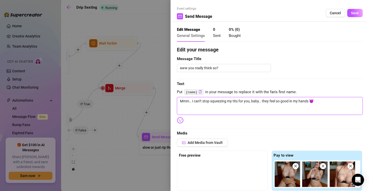
drag, startPoint x: 290, startPoint y: 100, endPoint x: 214, endPoint y: 91, distance: 76.6
click at [179, 104] on textarea "Mmm… I can’t stop squeezing my tits for you, baby… they feel so good in my hand…" at bounding box center [270, 106] width 186 height 18
click at [347, 16] on button "Save" at bounding box center [355, 13] width 16 height 8
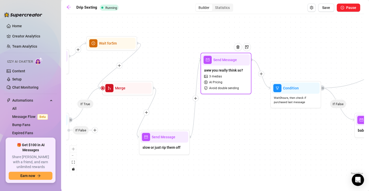
drag, startPoint x: 233, startPoint y: 99, endPoint x: 234, endPoint y: 78, distance: 20.9
click at [234, 78] on div "aww you really think so? 3 medias AI Pricing Avoid double sending" at bounding box center [226, 78] width 48 height 27
click at [242, 86] on div "aww you really think so? 3 medias AI Pricing Avoid double sending" at bounding box center [226, 78] width 48 height 27
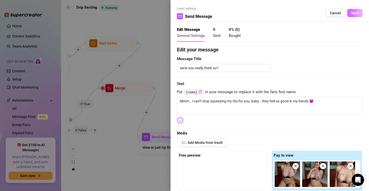
click at [349, 10] on button "Save" at bounding box center [355, 13] width 16 height 8
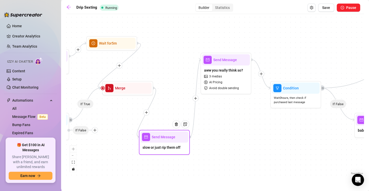
click at [176, 137] on div at bounding box center [178, 128] width 22 height 26
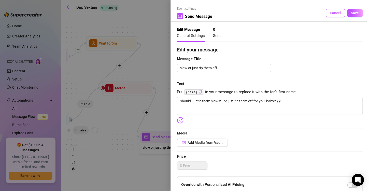
click at [333, 13] on span "Cancel" at bounding box center [335, 13] width 11 height 4
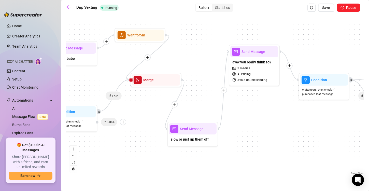
drag, startPoint x: 265, startPoint y: 139, endPoint x: 293, endPoint y: 131, distance: 29.4
click at [293, 131] on div "If True If False If True If False If True If False If True If False If True If …" at bounding box center [215, 96] width 298 height 159
click at [224, 90] on icon "plus" at bounding box center [224, 90] width 4 height 4
click at [241, 90] on div "Time Delay" at bounding box center [248, 90] width 37 height 9
click at [246, 90] on div "Time Delay" at bounding box center [248, 90] width 37 height 9
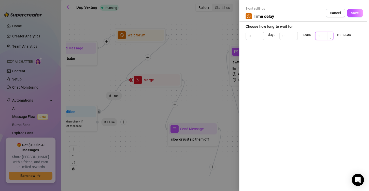
click at [332, 33] on span "Increase Value" at bounding box center [331, 34] width 6 height 5
click at [358, 14] on span "Save" at bounding box center [355, 13] width 8 height 4
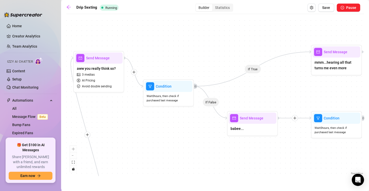
drag, startPoint x: 280, startPoint y: 107, endPoint x: 173, endPoint y: 117, distance: 107.9
click at [170, 119] on div "If True If False If True If False If True If False If True If False If True If …" at bounding box center [215, 96] width 298 height 159
click at [134, 71] on icon "plus" at bounding box center [134, 72] width 4 height 4
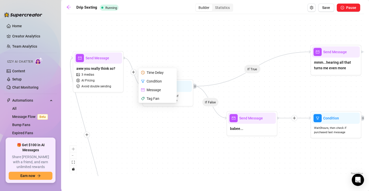
click at [150, 72] on div "Time Delay" at bounding box center [157, 72] width 37 height 9
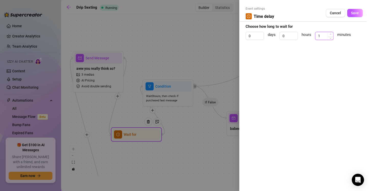
click at [331, 33] on span "Increase Value" at bounding box center [331, 34] width 6 height 5
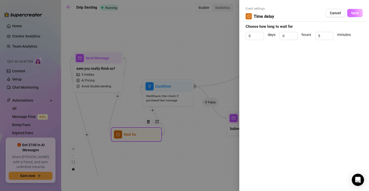
click at [354, 14] on span "Save" at bounding box center [355, 13] width 8 height 4
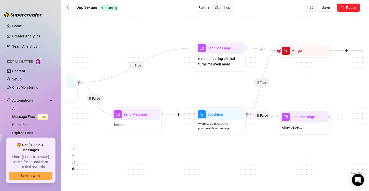
drag, startPoint x: 274, startPoint y: 77, endPoint x: 158, endPoint y: 73, distance: 115.9
click at [158, 73] on div "If True If False If True If False If True If False If True If False If True If …" at bounding box center [215, 96] width 298 height 159
click at [214, 70] on div "Send Message mmm...hearing all that turns me even more" at bounding box center [220, 56] width 51 height 31
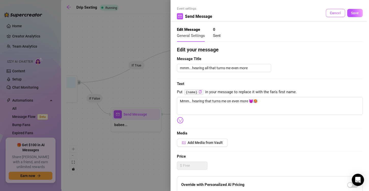
click at [330, 11] on span "Cancel" at bounding box center [335, 13] width 11 height 4
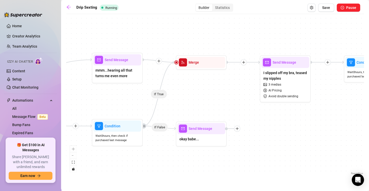
drag, startPoint x: 279, startPoint y: 144, endPoint x: 176, endPoint y: 155, distance: 103.5
click at [176, 155] on div "If True If False If True If False If True If False If True If False If True If …" at bounding box center [215, 96] width 298 height 159
click at [285, 82] on div "I slipped off my bra, teased my nipples 3 medias AI Pricing Avoid double sending" at bounding box center [285, 84] width 48 height 33
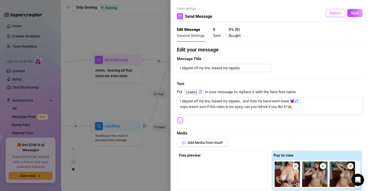
click at [335, 10] on button "Cancel" at bounding box center [335, 13] width 19 height 8
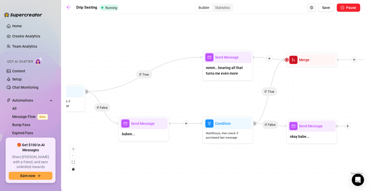
drag, startPoint x: 204, startPoint y: 91, endPoint x: 290, endPoint y: 92, distance: 86.0
click at [290, 92] on div "If True If False If True If False If True If False If True If False If True If …" at bounding box center [215, 96] width 298 height 159
click at [245, 73] on span "mmm...hearing all that turns me even more" at bounding box center [228, 70] width 44 height 11
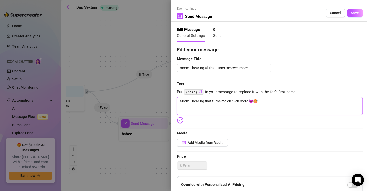
click at [204, 99] on textarea "Mmm… hearing that turns me on even more 😈🥵" at bounding box center [270, 106] width 186 height 18
drag, startPoint x: 251, startPoint y: 101, endPoint x: 172, endPoint y: 101, distance: 78.9
click at [172, 101] on div "Event settings Send Message Cancel Save Edit Message General Settings 0 Sent Ed…" at bounding box center [270, 95] width 199 height 191
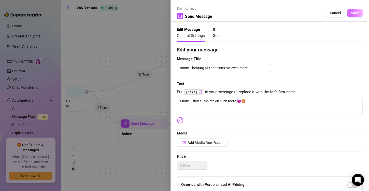
click at [355, 10] on button "Save" at bounding box center [355, 13] width 16 height 8
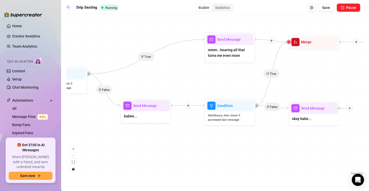
drag, startPoint x: 299, startPoint y: 98, endPoint x: 301, endPoint y: 80, distance: 17.9
click at [301, 80] on div "If True If False If True If False If True If False If True If False If True If …" at bounding box center [215, 96] width 298 height 159
click at [190, 104] on div at bounding box center [188, 106] width 6 height 6
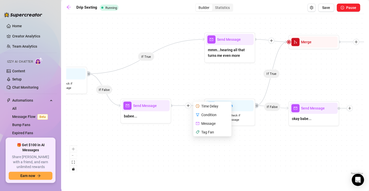
click at [199, 103] on div "Time Delay" at bounding box center [212, 106] width 37 height 9
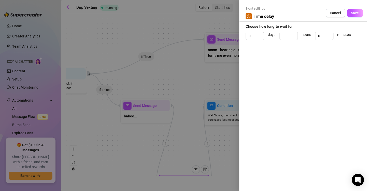
click at [200, 103] on div at bounding box center [184, 95] width 369 height 191
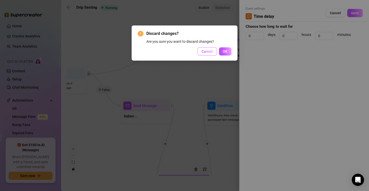
click at [210, 50] on span "Cancel" at bounding box center [207, 51] width 11 height 4
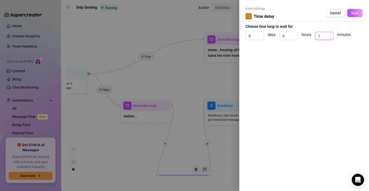
click at [331, 33] on span "Increase Value" at bounding box center [331, 34] width 6 height 5
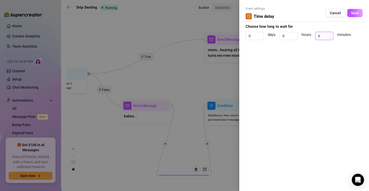
click at [331, 33] on span "Increase Value" at bounding box center [331, 34] width 6 height 5
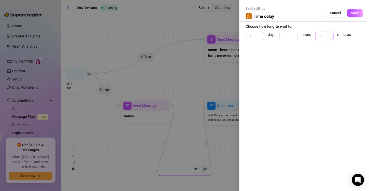
click at [331, 33] on span "Increase Value" at bounding box center [331, 34] width 6 height 5
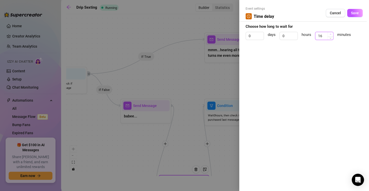
click at [331, 33] on span "Increase Value" at bounding box center [331, 34] width 6 height 5
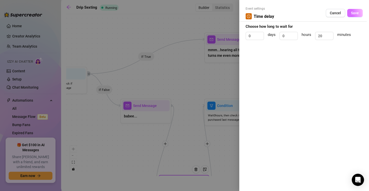
click at [351, 12] on button "Save" at bounding box center [355, 13] width 16 height 8
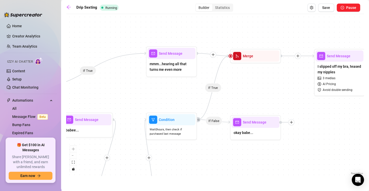
drag, startPoint x: 293, startPoint y: 131, endPoint x: 266, endPoint y: 142, distance: 28.7
click at [266, 142] on div "If True If False If True If False If True If False If True If False If True If …" at bounding box center [215, 96] width 298 height 159
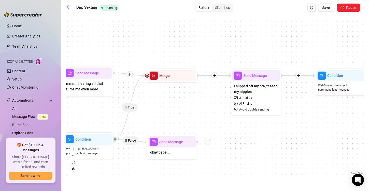
drag, startPoint x: 216, startPoint y: 97, endPoint x: 166, endPoint y: 101, distance: 50.8
click at [166, 101] on div "If True If False If True If False If True If False If True If False If True If …" at bounding box center [215, 96] width 298 height 159
click at [215, 75] on icon "plus" at bounding box center [215, 76] width 4 height 4
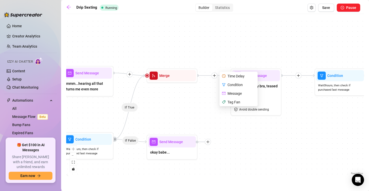
click at [225, 75] on icon "clock-circle" at bounding box center [224, 76] width 4 height 4
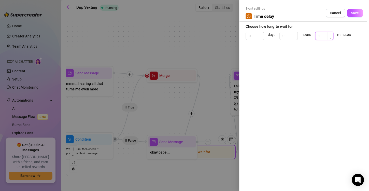
click at [330, 33] on icon "up" at bounding box center [331, 34] width 2 height 2
click at [352, 14] on span "Save" at bounding box center [355, 13] width 8 height 4
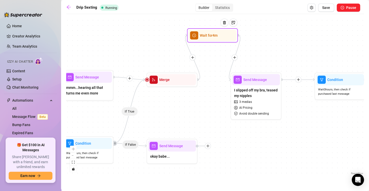
drag, startPoint x: 217, startPoint y: 147, endPoint x: 218, endPoint y: 38, distance: 109.0
click at [218, 38] on div at bounding box center [226, 26] width 22 height 26
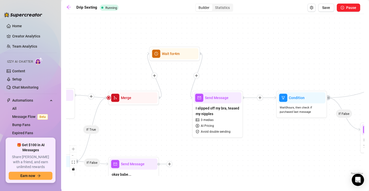
drag, startPoint x: 209, startPoint y: 113, endPoint x: 141, endPoint y: 140, distance: 73.4
click at [141, 140] on div "If True If False If True If False If True If False If True If False If True If …" at bounding box center [215, 96] width 298 height 159
click at [213, 123] on span "AI Pricing" at bounding box center [207, 125] width 13 height 5
click at [225, 111] on span "I slipped off my bra, teased my nipples" at bounding box center [218, 110] width 44 height 11
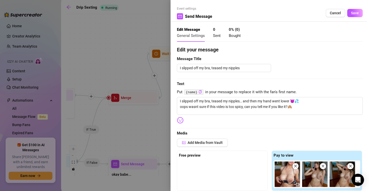
scroll to position [25, 0]
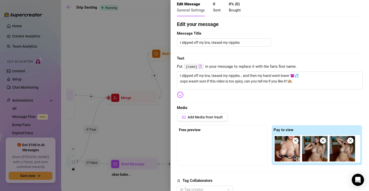
click at [345, 51] on div "Edit your message Message Title I slipped off my bra, teased my nipples Text Pu…" at bounding box center [270, 168] width 186 height 296
click at [351, 102] on div "Edit your message Message Title I slipped off my bra, teased my nipples Text Pu…" at bounding box center [270, 168] width 186 height 296
click at [353, 118] on div "Add Media from Vault" at bounding box center [270, 119] width 186 height 12
click at [244, 81] on textarea "I slipped off my bra, teased my nipples… and then my hand went lower 😈💦 oops wa…" at bounding box center [270, 81] width 186 height 18
click at [354, 106] on span "Media" at bounding box center [270, 108] width 186 height 6
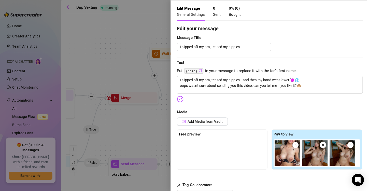
scroll to position [0, 0]
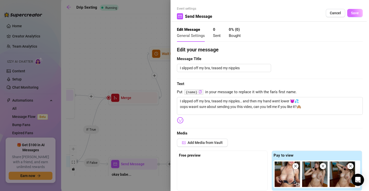
click at [355, 15] on button "Save" at bounding box center [355, 13] width 16 height 8
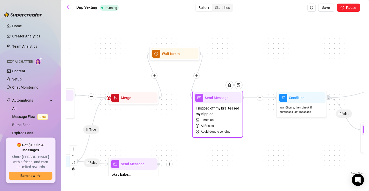
click at [208, 128] on span "AI Pricing" at bounding box center [207, 125] width 13 height 5
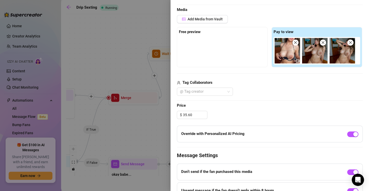
scroll to position [153, 0]
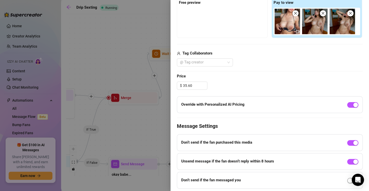
click at [359, 76] on div "Event settings Send Message Cancel Save Edit Message General Settings 0 Sent 0 …" at bounding box center [270, 95] width 199 height 191
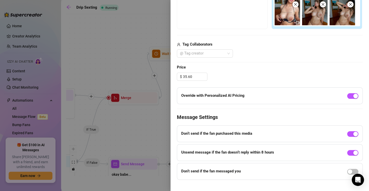
scroll to position [168, 0]
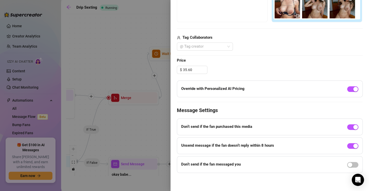
click at [355, 54] on div "Edit your message Message Title I slipped off my bra, teased my nipples Text Pu…" at bounding box center [270, 25] width 186 height 296
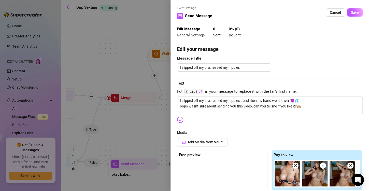
scroll to position [0, 0]
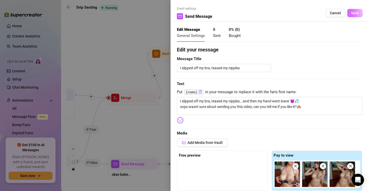
click at [357, 13] on button "Save" at bounding box center [355, 13] width 16 height 8
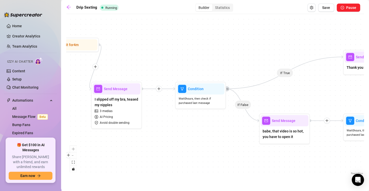
drag, startPoint x: 294, startPoint y: 137, endPoint x: 191, endPoint y: 129, distance: 102.9
click at [191, 129] on div "If True If False If True If False If True If False If True If False If True If …" at bounding box center [215, 96] width 298 height 159
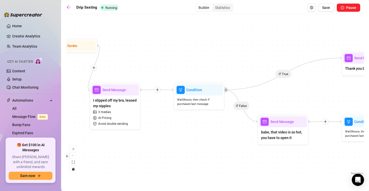
click at [157, 89] on icon "plus" at bounding box center [158, 90] width 4 height 4
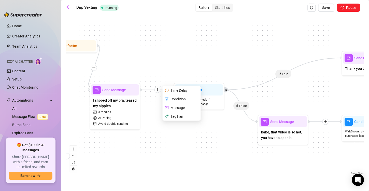
click at [171, 89] on div "Time Delay" at bounding box center [181, 90] width 37 height 9
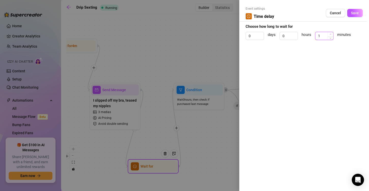
click at [330, 33] on span "Increase Value" at bounding box center [331, 34] width 6 height 5
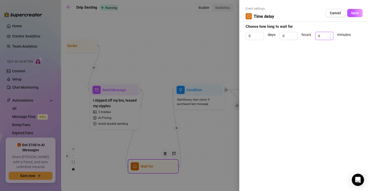
click at [330, 33] on span "Increase Value" at bounding box center [331, 34] width 6 height 5
click at [358, 13] on span "Save" at bounding box center [355, 13] width 8 height 4
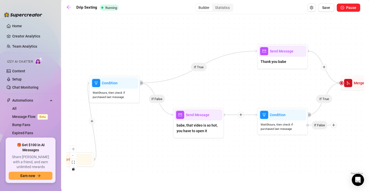
drag, startPoint x: 233, startPoint y: 131, endPoint x: 148, endPoint y: 124, distance: 84.8
click at [148, 124] on div "If True If False If True If False If True If False If True If False If True If …" at bounding box center [215, 96] width 298 height 159
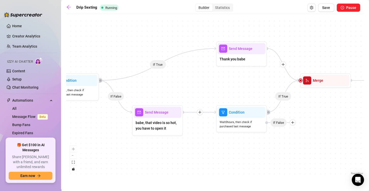
drag, startPoint x: 242, startPoint y: 143, endPoint x: 201, endPoint y: 140, distance: 41.1
click at [201, 140] on div "If True If False If True If False If True If False If True If False If True If …" at bounding box center [215, 96] width 298 height 159
click at [200, 116] on div "If True If False If True If False If True If False If True If False If True If …" at bounding box center [215, 96] width 298 height 159
click at [202, 110] on div at bounding box center [200, 112] width 6 height 6
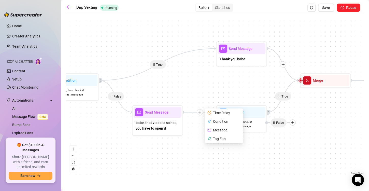
click at [218, 113] on div "Time Delay" at bounding box center [224, 112] width 37 height 9
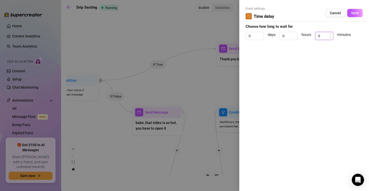
click at [322, 35] on input "0" at bounding box center [324, 36] width 18 height 8
click at [351, 14] on button "Save" at bounding box center [355, 13] width 16 height 8
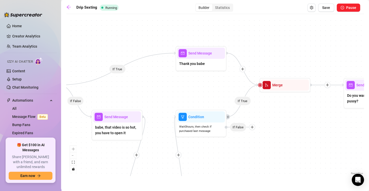
drag, startPoint x: 329, startPoint y: 125, endPoint x: 288, endPoint y: 130, distance: 41.0
click at [288, 130] on div "If True If False If True If False If True If False If True If False If True If …" at bounding box center [215, 96] width 298 height 159
click at [202, 64] on span "Thank you babe" at bounding box center [192, 64] width 26 height 6
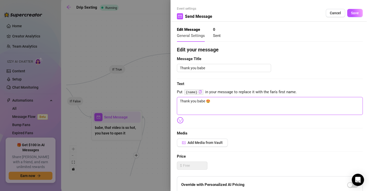
drag, startPoint x: 220, startPoint y: 107, endPoint x: 166, endPoint y: 101, distance: 55.0
click at [166, 101] on div "Event settings Send Message Cancel Save Edit Message General Settings 0 Sent Ed…" at bounding box center [184, 95] width 369 height 191
click at [179, 121] on img at bounding box center [180, 120] width 7 height 7
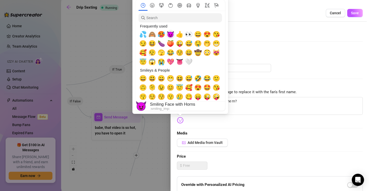
click at [173, 35] on span "😈" at bounding box center [171, 34] width 8 height 7
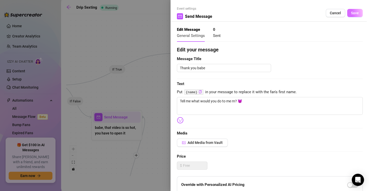
click at [353, 15] on span "Save" at bounding box center [355, 13] width 8 height 4
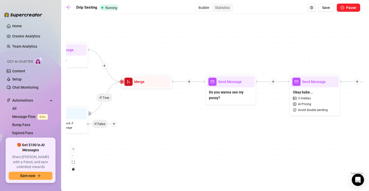
drag, startPoint x: 288, startPoint y: 150, endPoint x: 178, endPoint y: 122, distance: 113.5
click at [150, 145] on div "If True If False If True If False If True If False If True If False If True If …" at bounding box center [215, 96] width 298 height 159
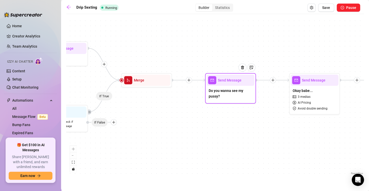
click at [213, 102] on div "Do you wanna see my pussy?" at bounding box center [231, 94] width 48 height 16
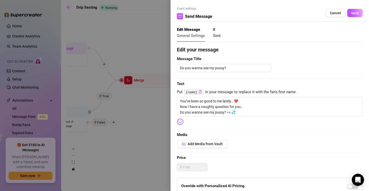
click at [144, 122] on div at bounding box center [184, 95] width 369 height 191
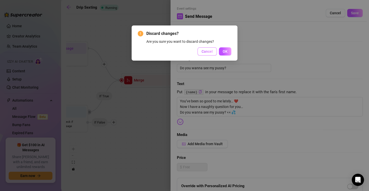
click at [210, 52] on span "Cancel" at bounding box center [207, 51] width 11 height 4
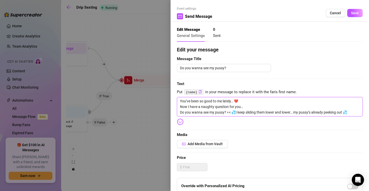
click at [237, 111] on textarea "You’ve been so good to me lately… ❤️ Now I have a naughty question for you… Do …" at bounding box center [270, 106] width 186 height 19
drag, startPoint x: 236, startPoint y: 112, endPoint x: 176, endPoint y: 99, distance: 61.6
click at [176, 99] on div "Event settings Send Message Cancel Save Edit Message General Settings 0 Sent Ed…" at bounding box center [270, 95] width 199 height 191
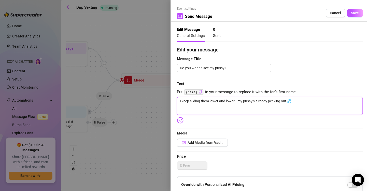
click at [209, 103] on textarea "I keep sliding them lower and lower… my pussy’s already peeking out 💦" at bounding box center [270, 106] width 186 height 18
click at [354, 14] on span "Save" at bounding box center [355, 13] width 8 height 4
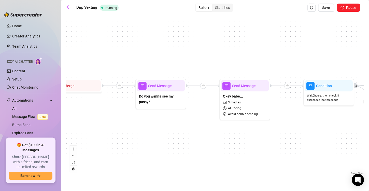
drag, startPoint x: 189, startPoint y: 137, endPoint x: 228, endPoint y: 144, distance: 39.7
click at [219, 152] on div "If True If False If True If False If True If False If True If False If True If …" at bounding box center [215, 96] width 298 height 159
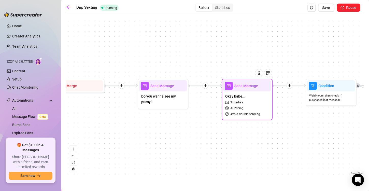
click at [248, 107] on div "Okay babe... 3 medias AI Pricing Avoid double sending" at bounding box center [247, 104] width 48 height 27
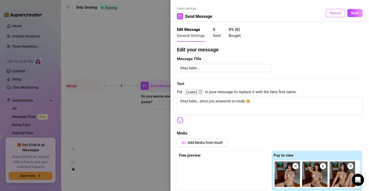
click at [335, 14] on span "Cancel" at bounding box center [335, 13] width 11 height 4
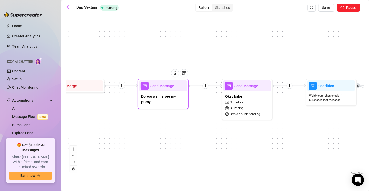
click at [173, 92] on div "Do you wanna see my pussy?" at bounding box center [163, 99] width 48 height 16
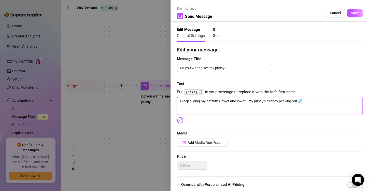
drag, startPoint x: 320, startPoint y: 101, endPoint x: 250, endPoint y: 102, distance: 70.0
click at [250, 102] on textarea "I keep sliding my bottoms lower and lower… my pussy’s already peeking out 💦" at bounding box center [270, 106] width 186 height 18
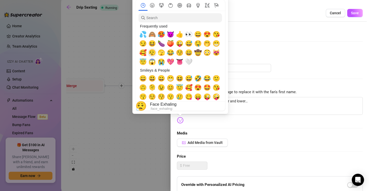
click at [150, 52] on span "😮‍💨" at bounding box center [152, 52] width 8 height 7
click at [141, 42] on span "😏" at bounding box center [143, 43] width 8 height 7
click at [143, 36] on span "💦" at bounding box center [143, 34] width 8 height 7
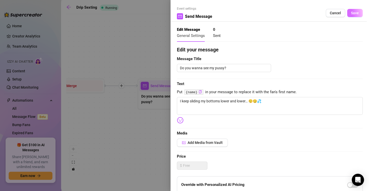
click at [349, 15] on button "Save" at bounding box center [355, 13] width 16 height 8
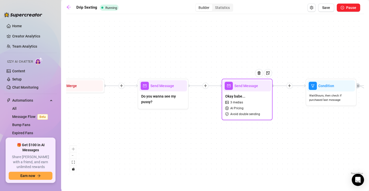
click at [262, 113] on div "Okay babe... 3 medias AI Pricing Avoid double sending" at bounding box center [247, 104] width 48 height 27
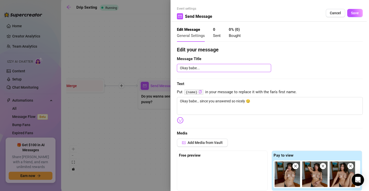
drag, startPoint x: 207, startPoint y: 68, endPoint x: 150, endPoint y: 67, distance: 57.0
click at [150, 67] on div "Event settings Send Message Cancel Save Edit Message General Settings 0 Sent 0 …" at bounding box center [184, 95] width 369 height 191
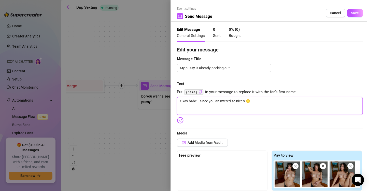
drag, startPoint x: 143, startPoint y: 103, endPoint x: 63, endPoint y: 110, distance: 80.4
click at [63, 110] on div "Event settings Send Message Cancel Save Edit Message General Settings 0 Sent 0 …" at bounding box center [184, 95] width 369 height 191
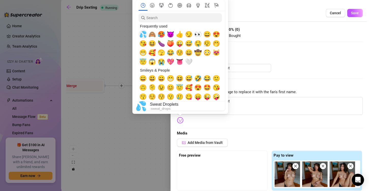
click at [143, 35] on span "💦" at bounding box center [143, 34] width 8 height 7
click at [161, 35] on span "🥵" at bounding box center [162, 34] width 8 height 7
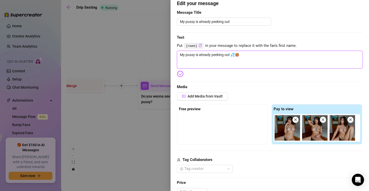
scroll to position [51, 0]
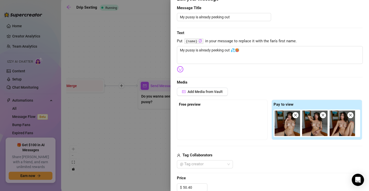
click at [357, 87] on div "Edit your message Message Title My pussy is already peeking out Text Put {name}…" at bounding box center [270, 143] width 186 height 296
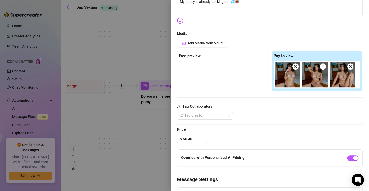
scroll to position [102, 0]
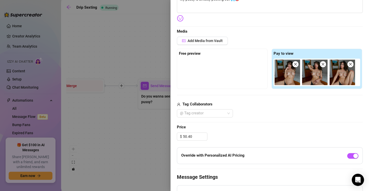
click at [349, 43] on div "Add Media from Vault" at bounding box center [270, 43] width 186 height 12
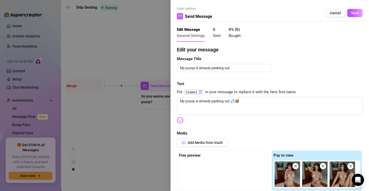
scroll to position [0, 0]
click at [353, 14] on span "Save" at bounding box center [355, 13] width 8 height 4
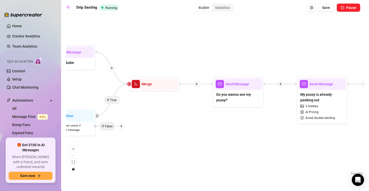
drag, startPoint x: 145, startPoint y: 122, endPoint x: 220, endPoint y: 120, distance: 75.1
click at [220, 120] on div "If True If False If True If False If True If False If True If False If True If …" at bounding box center [215, 96] width 298 height 159
click at [240, 94] on span "Do you wanna see my pussy?" at bounding box center [238, 97] width 44 height 11
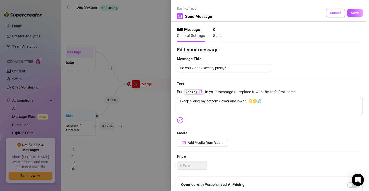
click at [332, 14] on span "Cancel" at bounding box center [335, 13] width 11 height 4
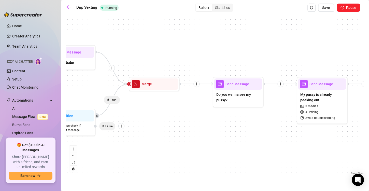
click at [196, 82] on icon "plus" at bounding box center [197, 84] width 4 height 4
click at [219, 85] on div "Time Delay" at bounding box center [221, 84] width 37 height 9
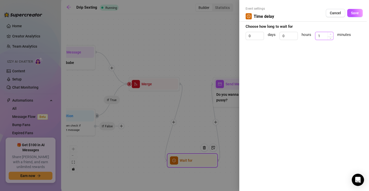
click at [330, 33] on icon "up" at bounding box center [331, 34] width 2 height 2
click at [330, 34] on icon "up" at bounding box center [331, 34] width 2 height 2
click at [351, 14] on span "Save" at bounding box center [355, 13] width 8 height 4
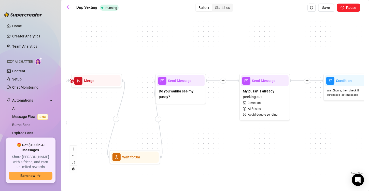
drag, startPoint x: 223, startPoint y: 142, endPoint x: 165, endPoint y: 139, distance: 57.6
click at [165, 139] on div "If True If False If True If False If True If False If True If False If True If …" at bounding box center [215, 96] width 298 height 159
click at [223, 81] on icon "plus" at bounding box center [223, 81] width 4 height 4
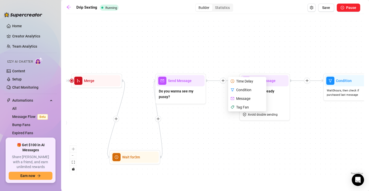
click at [241, 79] on div "Time Delay" at bounding box center [247, 81] width 37 height 9
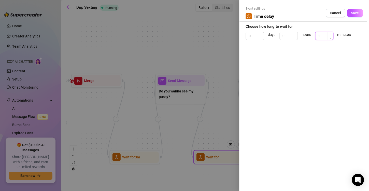
click at [331, 34] on icon "up" at bounding box center [331, 34] width 2 height 1
click at [350, 16] on button "Save" at bounding box center [355, 13] width 16 height 8
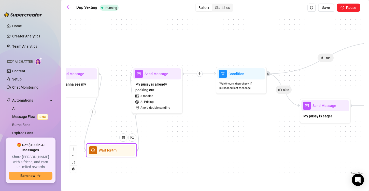
drag, startPoint x: 228, startPoint y: 37, endPoint x: 121, endPoint y: 30, distance: 107.6
click at [121, 30] on div "If True If False If True If False If True If False If True If False If True If …" at bounding box center [215, 96] width 298 height 159
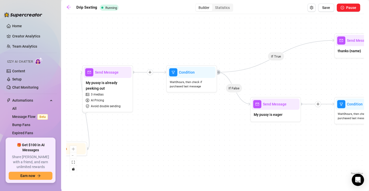
drag, startPoint x: 192, startPoint y: 133, endPoint x: 185, endPoint y: 133, distance: 6.9
click at [185, 133] on div "If True If False If True If False If True If False If True If False If True If …" at bounding box center [215, 96] width 298 height 159
click at [150, 75] on div at bounding box center [150, 72] width 6 height 6
click at [185, 72] on div "Time Delay" at bounding box center [174, 72] width 37 height 9
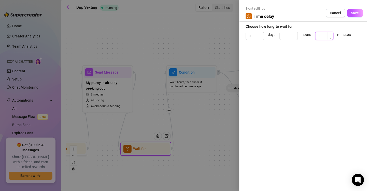
click at [331, 33] on span "Increase Value" at bounding box center [331, 34] width 6 height 5
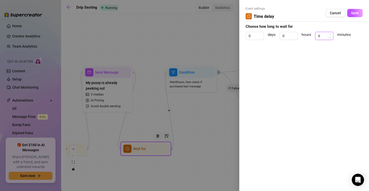
click at [331, 33] on span "Increase Value" at bounding box center [331, 34] width 6 height 5
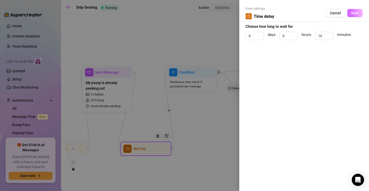
click at [352, 13] on span "Save" at bounding box center [355, 13] width 8 height 4
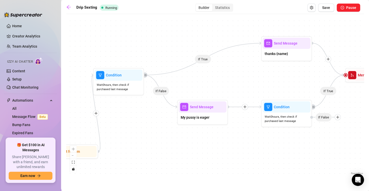
drag, startPoint x: 220, startPoint y: 118, endPoint x: 147, endPoint y: 121, distance: 73.1
click at [147, 121] on div "If True If False If True If False If True If False If True If False If True If …" at bounding box center [215, 96] width 298 height 159
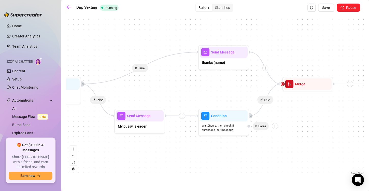
drag, startPoint x: 193, startPoint y: 147, endPoint x: 181, endPoint y: 151, distance: 12.6
click at [181, 151] on div "If True If False If True If False If True If False If True If False If True If …" at bounding box center [215, 96] width 298 height 159
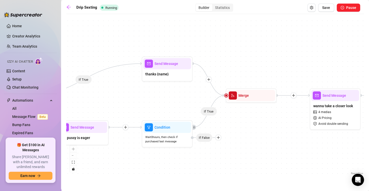
drag, startPoint x: 302, startPoint y: 137, endPoint x: 246, endPoint y: 149, distance: 57.7
click at [246, 149] on div "If True If False If True If False If True If False If True If False If True If …" at bounding box center [215, 96] width 298 height 159
click at [169, 78] on div "thanks {name}" at bounding box center [167, 74] width 48 height 11
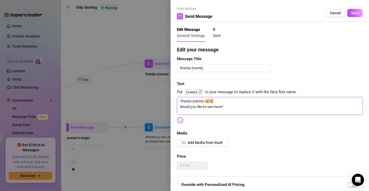
click at [231, 102] on textarea "Thanks {name} 🥰🥰 Would you like to see more?" at bounding box center [270, 106] width 186 height 18
drag, startPoint x: 244, startPoint y: 105, endPoint x: 179, endPoint y: 100, distance: 64.3
click at [179, 100] on textarea "Thanks {name} 🥰🥰 Would you like to see more?" at bounding box center [270, 106] width 186 height 18
click at [262, 107] on textarea "Imagine pulling the strings yourself…" at bounding box center [270, 106] width 186 height 18
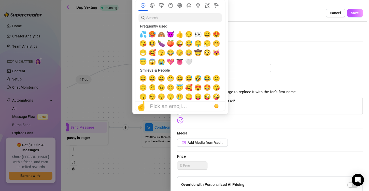
click at [181, 120] on img at bounding box center [180, 120] width 7 height 7
click at [154, 32] on span "🥵" at bounding box center [152, 34] width 8 height 7
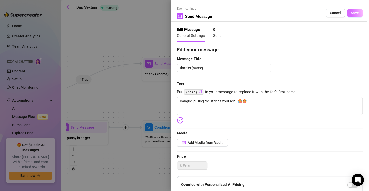
click at [351, 12] on span "Save" at bounding box center [355, 13] width 8 height 4
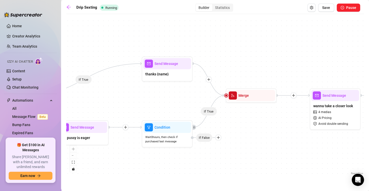
click at [360, 74] on div "If True If False If True If False If True If False If True If False If True If …" at bounding box center [215, 96] width 298 height 159
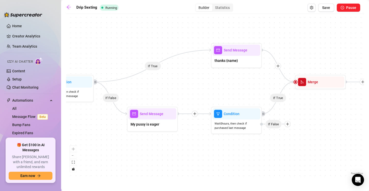
drag, startPoint x: 243, startPoint y: 140, endPoint x: 257, endPoint y: 124, distance: 20.9
click at [311, 126] on div "If True If False If True If False If True If False If True If False If True If …" at bounding box center [215, 96] width 298 height 159
click at [202, 110] on div "If True If False If True If False If True If False If True If False If True If …" at bounding box center [215, 96] width 298 height 159
click at [195, 115] on icon "plus" at bounding box center [194, 114] width 4 height 4
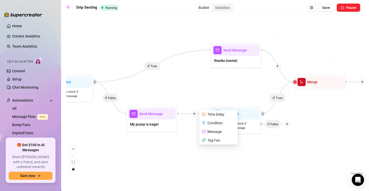
click at [219, 113] on div "Time Delay" at bounding box center [218, 114] width 37 height 9
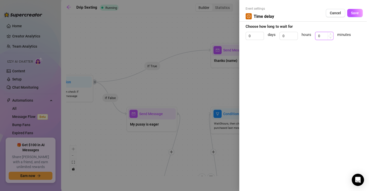
click at [324, 37] on input "0" at bounding box center [324, 36] width 18 height 8
click at [358, 12] on span "Save" at bounding box center [355, 13] width 8 height 4
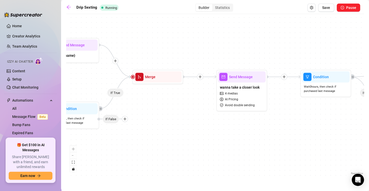
drag, startPoint x: 225, startPoint y: 104, endPoint x: 176, endPoint y: 97, distance: 48.8
click at [176, 97] on div "If True If False If True If False If True If False If True If False If True If …" at bounding box center [215, 96] width 298 height 159
click at [115, 62] on icon "plus" at bounding box center [116, 61] width 4 height 4
click at [131, 62] on div "Time Delay" at bounding box center [139, 61] width 37 height 9
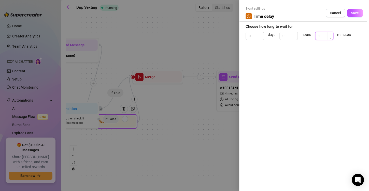
click at [331, 34] on icon "up" at bounding box center [331, 34] width 2 height 2
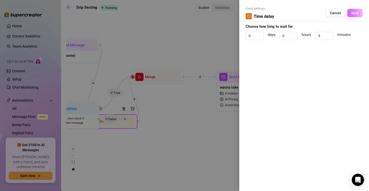
click at [356, 15] on span "Save" at bounding box center [355, 13] width 8 height 4
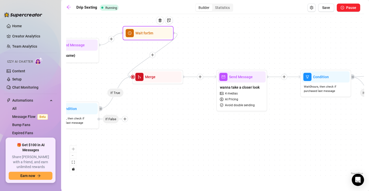
drag, startPoint x: 135, startPoint y: 102, endPoint x: 163, endPoint y: 34, distance: 73.5
click at [163, 34] on div at bounding box center [162, 24] width 22 height 26
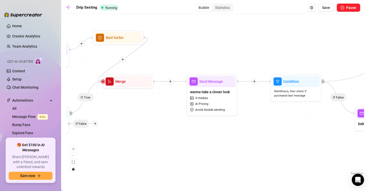
drag, startPoint x: 266, startPoint y: 153, endPoint x: 237, endPoint y: 158, distance: 30.1
click at [237, 158] on div "If True If False If True If False If True If False If True If False If True If …" at bounding box center [215, 96] width 298 height 159
click at [216, 104] on div "wanna take a closer look 4 medias AI Pricing Avoid double sending" at bounding box center [212, 100] width 48 height 27
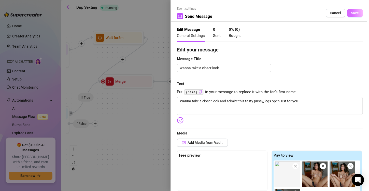
click at [354, 11] on span "Save" at bounding box center [355, 13] width 8 height 4
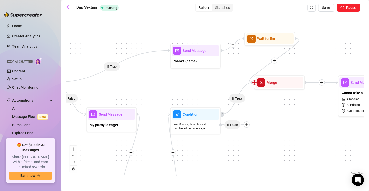
drag, startPoint x: 143, startPoint y: 135, endPoint x: 294, endPoint y: 136, distance: 151.4
click at [294, 136] on div "If True If False If True If False If True If False If True If False If True If …" at bounding box center [215, 96] width 298 height 159
drag, startPoint x: 212, startPoint y: 70, endPoint x: 210, endPoint y: 73, distance: 3.3
click at [210, 72] on div "If True If False If True If False If True If False If True If False If True If …" at bounding box center [215, 96] width 298 height 159
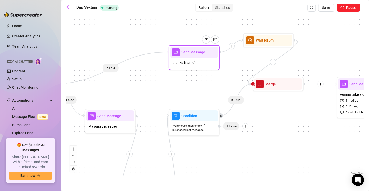
click at [200, 69] on div "Send Message thanks {name}" at bounding box center [194, 57] width 51 height 25
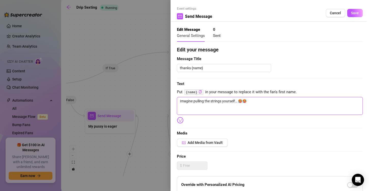
click at [256, 100] on textarea "Imagine pulling the strings yourself… 🥵🥵" at bounding box center [270, 106] width 186 height 18
click at [276, 112] on textarea "Imagine pulling the strings yourself… 🥵🥵watching them fall down my thighs as I …" at bounding box center [270, 106] width 186 height 18
click at [314, 114] on textarea "Imagine pulling the strings yourself… 🥵🥵watching them fall down my thighs as I …" at bounding box center [270, 106] width 186 height 18
drag, startPoint x: 314, startPoint y: 127, endPoint x: 312, endPoint y: 125, distance: 2.8
click at [313, 127] on div "Edit your message Message Title thanks {name} Text Put {name} in your message t…" at bounding box center [270, 157] width 186 height 223
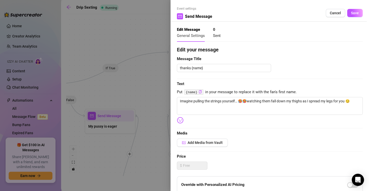
click at [351, 52] on span "Edit your message" at bounding box center [270, 50] width 186 height 8
click at [354, 10] on button "Save" at bounding box center [355, 13] width 16 height 8
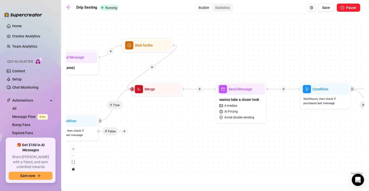
drag, startPoint x: 293, startPoint y: 151, endPoint x: 123, endPoint y: 151, distance: 169.8
click at [123, 151] on div "If True If False If True If False If True If False If True If False If True If …" at bounding box center [215, 96] width 298 height 159
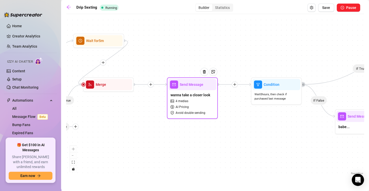
click at [206, 113] on div "wanna take a closer look 4 medias AI Pricing Avoid double sending" at bounding box center [192, 103] width 48 height 27
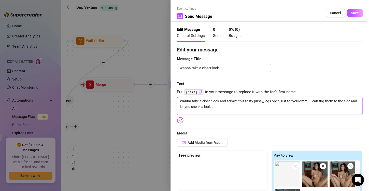
click at [304, 105] on textarea "Wanna take a closer look and admire this tasty pussy, legs open just for youMmm…" at bounding box center [270, 106] width 186 height 18
drag, startPoint x: 299, startPoint y: 101, endPoint x: 177, endPoint y: 103, distance: 122.4
click at [177, 103] on textarea "Wanna take a closer look and admire this tasty pussy, legs open just for youMmm…" at bounding box center [270, 106] width 186 height 18
click at [277, 102] on textarea "Mmm… I can tug them to the side and let you sneak a look…" at bounding box center [270, 106] width 186 height 18
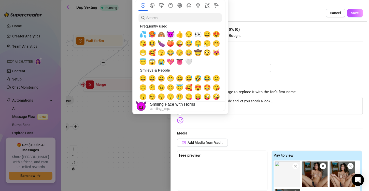
click at [173, 33] on span "😈" at bounding box center [171, 34] width 8 height 7
click at [158, 41] on span "🍆" at bounding box center [162, 43] width 8 height 7
click at [141, 34] on span "💦" at bounding box center [143, 34] width 8 height 7
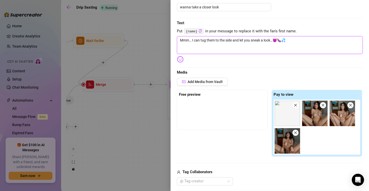
scroll to position [76, 0]
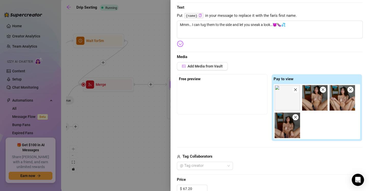
click at [349, 59] on span "Media" at bounding box center [270, 57] width 186 height 6
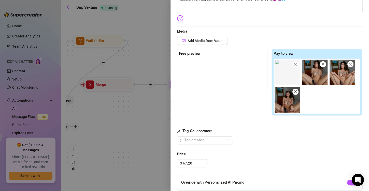
click at [354, 49] on div "Pay to view" at bounding box center [317, 82] width 91 height 67
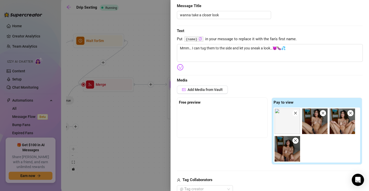
scroll to position [51, 0]
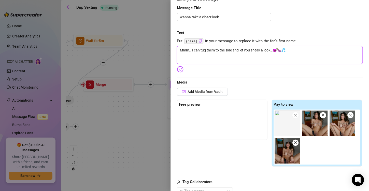
click at [349, 60] on textarea "Mmm… I can tug them to the side and let you sneak a look…😈🍆💦" at bounding box center [270, 55] width 186 height 18
click at [355, 78] on div "Edit your message Message Title wanna take a closer look Text Put {name} in you…" at bounding box center [270, 156] width 186 height 322
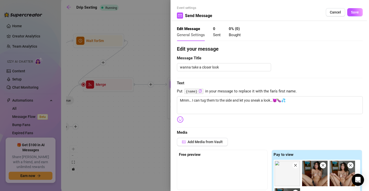
scroll to position [0, 0]
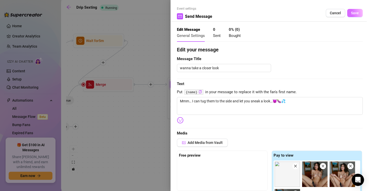
click at [357, 11] on button "Save" at bounding box center [355, 13] width 16 height 8
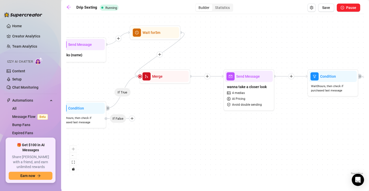
drag, startPoint x: 178, startPoint y: 119, endPoint x: 214, endPoint y: 110, distance: 37.1
click at [214, 110] on div "If True If False If True If False If True If False If True If False If True If …" at bounding box center [215, 96] width 298 height 159
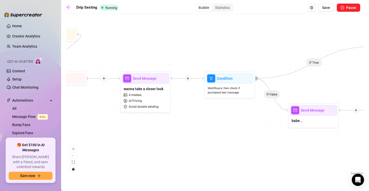
drag, startPoint x: 193, startPoint y: 168, endPoint x: 186, endPoint y: 170, distance: 8.2
click at [186, 170] on div "If True If False If True If False If True If False If True If False If True If …" at bounding box center [215, 96] width 298 height 159
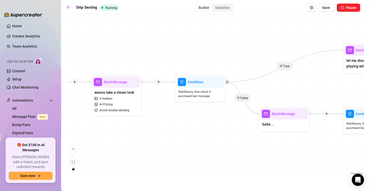
drag, startPoint x: 178, startPoint y: 148, endPoint x: 161, endPoint y: 144, distance: 17.2
click at [167, 148] on div "If True If False If True If False If True If False If True If False If True If …" at bounding box center [215, 96] width 298 height 159
click at [156, 81] on div at bounding box center [158, 82] width 6 height 6
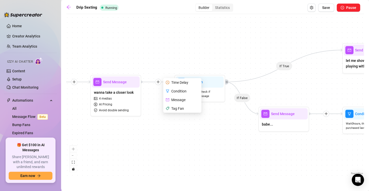
click at [171, 80] on div "Time Delay" at bounding box center [182, 82] width 37 height 9
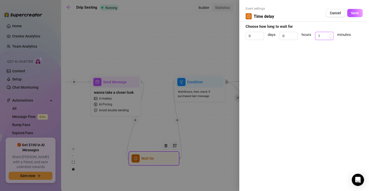
click at [330, 33] on icon "up" at bounding box center [331, 34] width 2 height 2
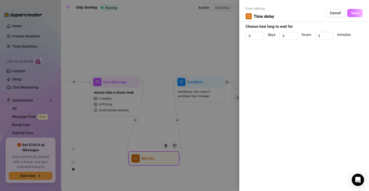
click at [352, 14] on span "Save" at bounding box center [355, 13] width 8 height 4
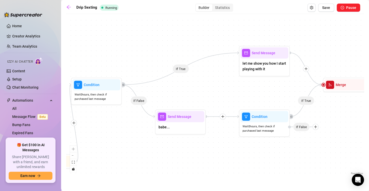
drag, startPoint x: 252, startPoint y: 133, endPoint x: 305, endPoint y: 137, distance: 53.9
click at [162, 137] on div "If True If False If True If False If True If False If True If False If True If …" at bounding box center [215, 96] width 298 height 159
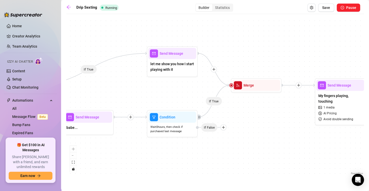
drag, startPoint x: 353, startPoint y: 132, endPoint x: 247, endPoint y: 131, distance: 106.1
click at [247, 131] on div "If True If False If True If False If True If False If True If False If True If …" at bounding box center [215, 96] width 298 height 159
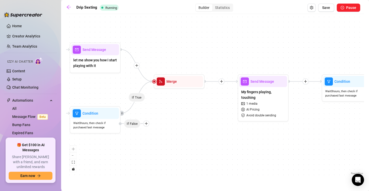
drag, startPoint x: 248, startPoint y: 139, endPoint x: 168, endPoint y: 135, distance: 79.8
click at [168, 135] on div "If True If False If True If False If True If False If True If False If True If …" at bounding box center [215, 96] width 298 height 159
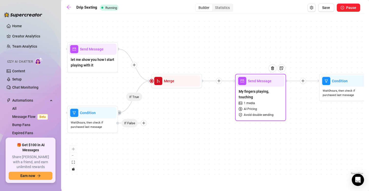
click at [256, 102] on div "My fingers playing, touching 1 media AI Pricing Avoid double sending" at bounding box center [261, 103] width 48 height 33
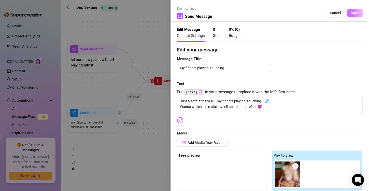
click at [351, 11] on span "Save" at bounding box center [355, 13] width 8 height 4
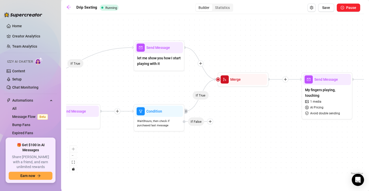
drag, startPoint x: 187, startPoint y: 27, endPoint x: 253, endPoint y: 25, distance: 66.4
click at [253, 25] on div "If True If False If True If False If True If False If True If False If True If …" at bounding box center [215, 96] width 298 height 159
click at [165, 59] on span "let me show you how I start playing with it" at bounding box center [159, 60] width 44 height 11
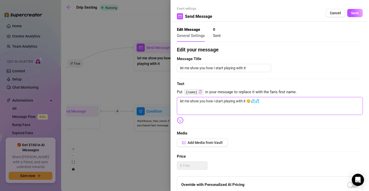
drag, startPoint x: 245, startPoint y: 101, endPoint x: 241, endPoint y: 102, distance: 4.3
click at [241, 102] on textarea "let me show you how i start playing with it 😮‍💨💦💦" at bounding box center [270, 106] width 186 height 18
drag, startPoint x: 244, startPoint y: 101, endPoint x: 214, endPoint y: 101, distance: 30.8
click at [214, 101] on textarea "let me show you how i start playing with it 😮‍💨💦💦" at bounding box center [270, 106] width 186 height 18
drag, startPoint x: 241, startPoint y: 101, endPoint x: 232, endPoint y: 102, distance: 9.3
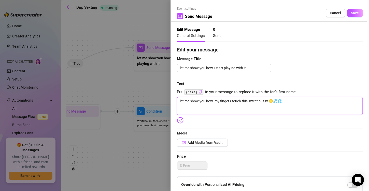
click at [232, 102] on textarea "let me show you how my fingers touch this sweet pussy 😮‍💨💦💦" at bounding box center [270, 106] width 186 height 18
click at [347, 11] on button "Save" at bounding box center [355, 13] width 16 height 8
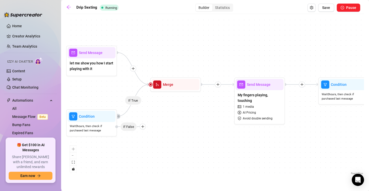
drag, startPoint x: 264, startPoint y: 102, endPoint x: 212, endPoint y: 97, distance: 53.2
click at [212, 97] on div "If True If False If True If False If True If False If True If False If True If …" at bounding box center [215, 96] width 298 height 159
click at [132, 69] on icon "plus" at bounding box center [133, 69] width 4 height 4
click at [143, 68] on icon "clock-circle" at bounding box center [143, 69] width 4 height 4
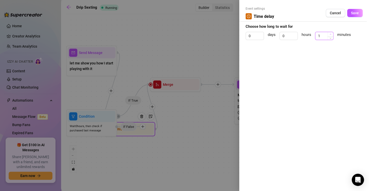
click at [330, 35] on icon "up" at bounding box center [331, 34] width 2 height 2
click at [330, 34] on icon "up" at bounding box center [331, 34] width 2 height 2
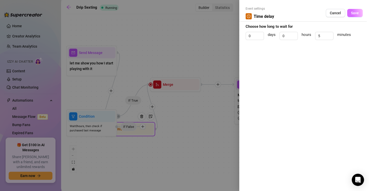
click at [350, 12] on button "Save" at bounding box center [355, 13] width 16 height 8
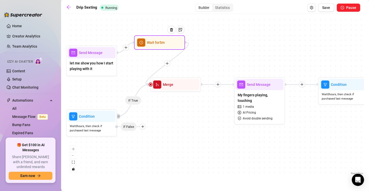
drag, startPoint x: 146, startPoint y: 130, endPoint x: 176, endPoint y: 43, distance: 92.1
click at [176, 43] on div at bounding box center [173, 34] width 22 height 26
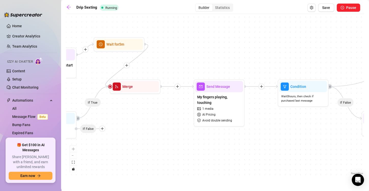
drag, startPoint x: 192, startPoint y: 119, endPoint x: 151, endPoint y: 121, distance: 40.5
click at [151, 121] on div "If True If False If True If False If True If False If True If False If True If …" at bounding box center [215, 96] width 298 height 159
click at [222, 101] on span "My fingers playing, touching" at bounding box center [219, 99] width 44 height 11
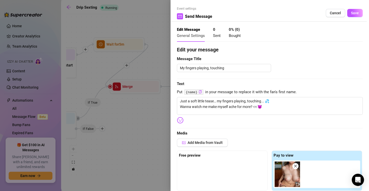
click at [347, 88] on div "Edit your message Message Title My fingers playing, touching Text Put {name} in…" at bounding box center [270, 194] width 186 height 296
click at [348, 83] on span "Text" at bounding box center [270, 84] width 186 height 6
click at [348, 72] on div "Edit your message Message Title My fingers playing, touching Text Put {name} in…" at bounding box center [270, 194] width 186 height 296
click at [352, 17] on button "Save" at bounding box center [355, 13] width 16 height 8
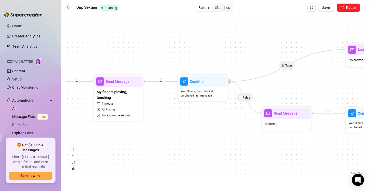
drag, startPoint x: 260, startPoint y: 137, endPoint x: 159, endPoint y: 132, distance: 100.7
click at [159, 132] on div "If True If False If True If False If True If False If True If False If True If …" at bounding box center [215, 96] width 298 height 159
click at [159, 82] on icon "plus" at bounding box center [161, 82] width 4 height 4
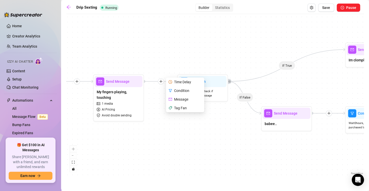
click at [179, 82] on div "Time Delay" at bounding box center [185, 82] width 37 height 9
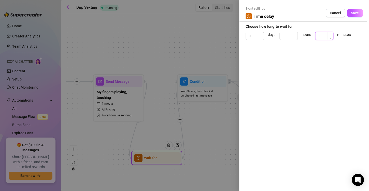
click at [330, 34] on icon "up" at bounding box center [331, 34] width 2 height 2
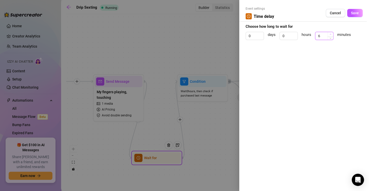
click at [330, 34] on icon "up" at bounding box center [331, 34] width 2 height 2
click at [329, 34] on span "Increase Value" at bounding box center [331, 34] width 6 height 5
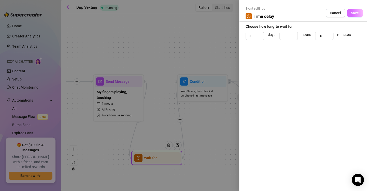
click at [354, 14] on span "Save" at bounding box center [355, 13] width 8 height 4
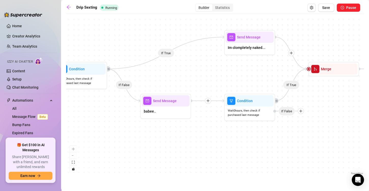
drag, startPoint x: 233, startPoint y: 136, endPoint x: 131, endPoint y: 133, distance: 101.6
click at [131, 133] on div "If True If False If True If False If True If False If True If False If True If …" at bounding box center [215, 96] width 298 height 159
click at [243, 50] on div "Im clompletely naked..." at bounding box center [250, 48] width 48 height 11
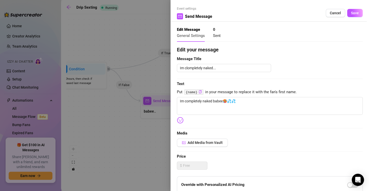
click at [145, 52] on div at bounding box center [184, 95] width 369 height 191
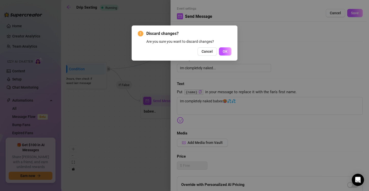
click at [213, 51] on button "Cancel" at bounding box center [207, 51] width 19 height 8
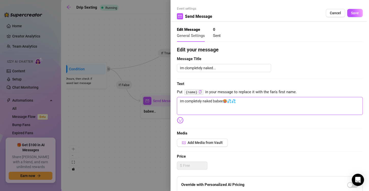
drag, startPoint x: 224, startPoint y: 103, endPoint x: 170, endPoint y: 112, distance: 55.0
click at [171, 108] on div "Event settings Send Message Cancel Save Edit Message General Settings 0 Sent Ed…" at bounding box center [270, 95] width 199 height 191
click at [219, 112] on textarea "do you want me completely naked, baby?🥵💦💦" at bounding box center [270, 106] width 186 height 18
drag, startPoint x: 251, startPoint y: 95, endPoint x: 258, endPoint y: 100, distance: 9.2
click at [251, 95] on div "Edit your message Message Title Im clompletely naked... Text Put {name} in your…" at bounding box center [270, 157] width 186 height 223
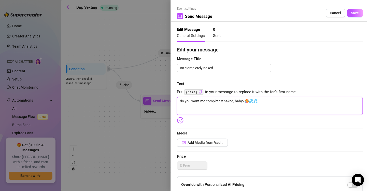
click at [271, 107] on textarea "do you want me completely naked, baby?🥵💦💦" at bounding box center [270, 106] width 186 height 18
click at [352, 13] on span "Save" at bounding box center [355, 13] width 8 height 4
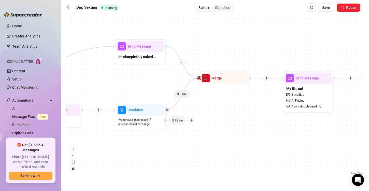
drag, startPoint x: 335, startPoint y: 131, endPoint x: 236, endPoint y: 134, distance: 99.3
click at [236, 134] on div "If True If False If True If False If True If False If True If False If True If …" at bounding box center [215, 96] width 298 height 159
click at [183, 60] on div at bounding box center [182, 62] width 6 height 6
click at [192, 59] on div "Time Delay" at bounding box center [206, 62] width 37 height 9
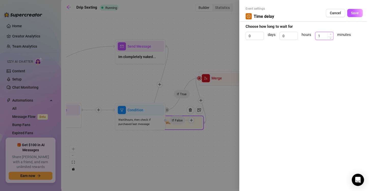
click at [330, 32] on span "Increase Value" at bounding box center [331, 34] width 6 height 5
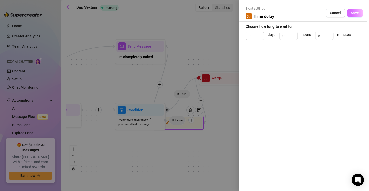
click at [360, 14] on button "Save" at bounding box center [355, 13] width 16 height 8
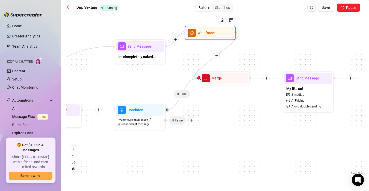
drag, startPoint x: 197, startPoint y: 122, endPoint x: 229, endPoint y: 31, distance: 96.0
click at [229, 31] on div at bounding box center [224, 24] width 22 height 26
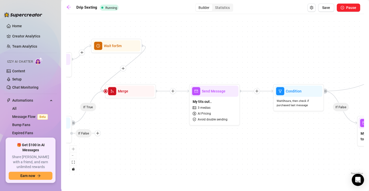
drag, startPoint x: 180, startPoint y: 146, endPoint x: 181, endPoint y: 142, distance: 4.2
click at [179, 144] on div "If True If False If True If False If True If False If True If False If True If …" at bounding box center [215, 96] width 298 height 159
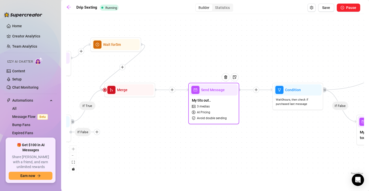
click at [209, 99] on span "My tits out.." at bounding box center [201, 100] width 19 height 6
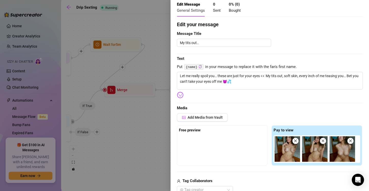
scroll to position [25, 0]
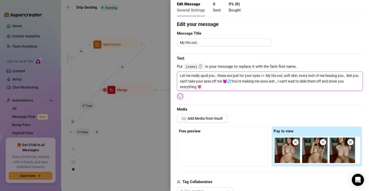
click at [268, 87] on textarea "Let me really spoil you… these are just for your eyes 👀 My tits out, soft skin,…" at bounding box center [270, 81] width 186 height 19
drag, startPoint x: 328, startPoint y: 76, endPoint x: 232, endPoint y: 81, distance: 95.9
click at [232, 81] on textarea "Let me really spoil you… these are just for your eyes 👀 My tits out, soft skin,…" at bounding box center [270, 81] width 186 height 19
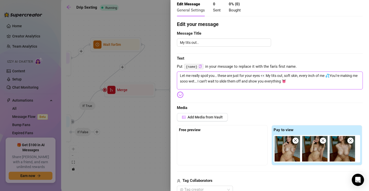
drag, startPoint x: 203, startPoint y: 81, endPoint x: 302, endPoint y: 83, distance: 99.6
click at [302, 83] on textarea "Let me really spoil you… these are just for your eyes 👀 My tits out, soft skin,…" at bounding box center [270, 81] width 186 height 18
drag, startPoint x: 333, startPoint y: 76, endPoint x: 356, endPoint y: 80, distance: 23.5
click at [356, 80] on textarea "Let me really spoil you… these are just for your eyes 👀 My tits out, soft skin,…" at bounding box center [270, 81] width 186 height 18
click at [183, 76] on textarea "Let me really spoil you… these are just for your eyes 👀 My tits out, soft skin,…" at bounding box center [270, 81] width 186 height 18
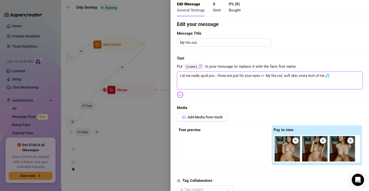
click at [184, 76] on textarea "Let me really spoil you… these are just for your eyes 👀 My tits out, soft skin,…" at bounding box center [270, 81] width 186 height 18
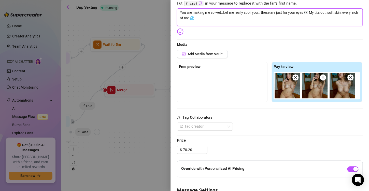
scroll to position [51, 0]
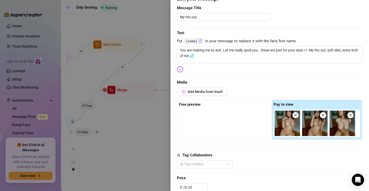
click at [357, 81] on span "Media" at bounding box center [270, 82] width 186 height 6
click at [344, 80] on span "Media" at bounding box center [270, 82] width 186 height 6
click at [354, 66] on div "Edit your message Message Title My tits out.. Text Put {name} in your message t…" at bounding box center [270, 143] width 186 height 296
click at [351, 70] on div "Edit your message Message Title My tits out.. Text Put {name} in your message t…" at bounding box center [270, 143] width 186 height 296
click at [355, 20] on div "My tits out.." at bounding box center [270, 17] width 186 height 8
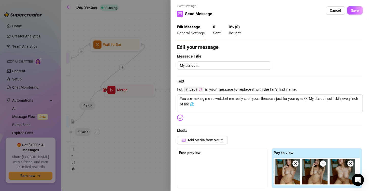
scroll to position [0, 0]
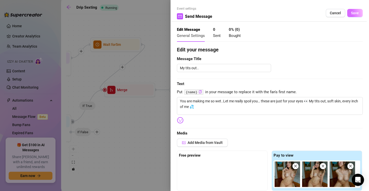
click at [351, 16] on button "Save" at bounding box center [355, 13] width 16 height 8
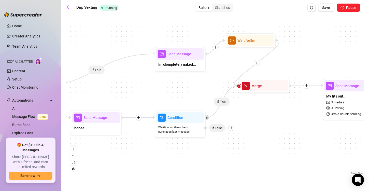
drag, startPoint x: 212, startPoint y: 146, endPoint x: 346, endPoint y: 142, distance: 134.5
click at [346, 142] on div "If True If False If True If False If True If False If True If False If True If …" at bounding box center [215, 96] width 298 height 159
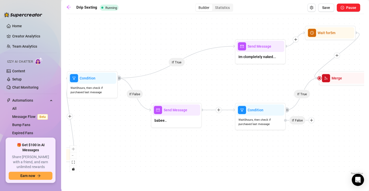
drag, startPoint x: 300, startPoint y: 130, endPoint x: 347, endPoint y: 121, distance: 47.9
click at [348, 121] on div "If True If False If True If False If True If False If True If False If True If …" at bounding box center [215, 96] width 298 height 159
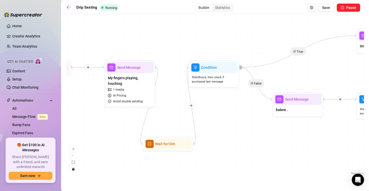
drag, startPoint x: 148, startPoint y: 115, endPoint x: 255, endPoint y: 107, distance: 107.2
click at [255, 107] on div "If True If False If True If False If True If False If True If False If True If …" at bounding box center [215, 96] width 298 height 159
click at [126, 91] on div "My fingers playing, touching 1 media AI Pricing Avoid double sending" at bounding box center [130, 89] width 48 height 33
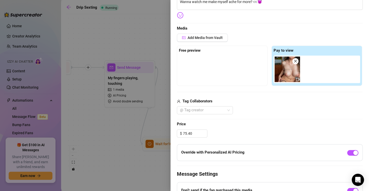
scroll to position [153, 0]
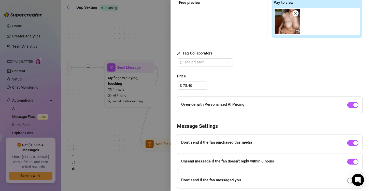
click at [363, 85] on div "Event settings Send Message Cancel Save Edit Message General Settings 0 Sent 0 …" at bounding box center [270, 95] width 199 height 191
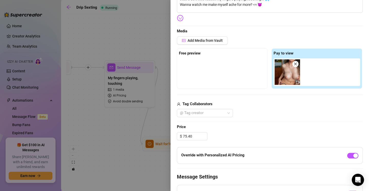
scroll to position [102, 0]
click at [351, 88] on div "Pay to view" at bounding box center [317, 69] width 91 height 40
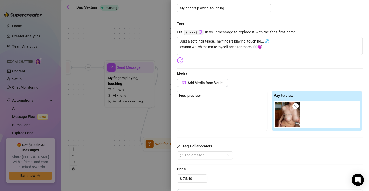
scroll to position [0, 0]
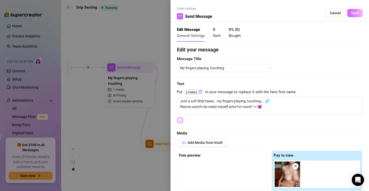
click at [353, 14] on span "Save" at bounding box center [355, 13] width 8 height 4
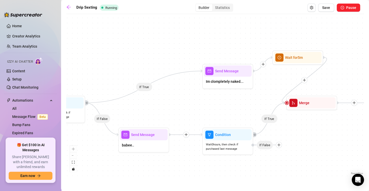
drag, startPoint x: 213, startPoint y: 102, endPoint x: 234, endPoint y: 102, distance: 21.4
click at [173, 112] on div "If True If False If True If False If True If False If True If False If True If …" at bounding box center [215, 96] width 298 height 159
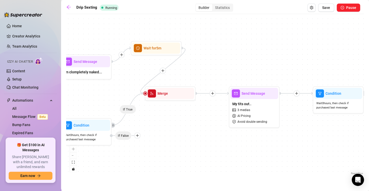
drag, startPoint x: 254, startPoint y: 129, endPoint x: 198, endPoint y: 129, distance: 56.0
click at [198, 129] on div "If True If False If True If False If True If False If True If False If True If …" at bounding box center [215, 96] width 298 height 159
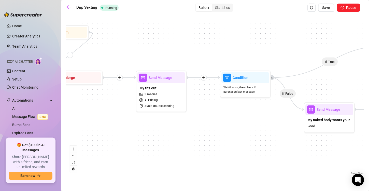
drag, startPoint x: 299, startPoint y: 129, endPoint x: 261, endPoint y: 115, distance: 40.0
click at [261, 115] on div "If True If False If True If False If True If False If True If False If True If …" at bounding box center [215, 96] width 298 height 159
click at [359, 70] on div "If True If False If True If False If True If False If True If False If True If …" at bounding box center [215, 96] width 298 height 159
click at [177, 97] on div "My tits out.. 3 medias AI Pricing Avoid double sending" at bounding box center [161, 96] width 48 height 27
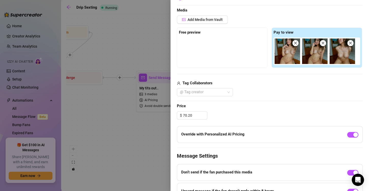
scroll to position [127, 0]
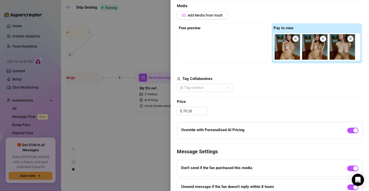
click at [361, 68] on div "Event settings Send Message Cancel Save Edit Message General Settings 0 Sent 0 …" at bounding box center [270, 95] width 199 height 191
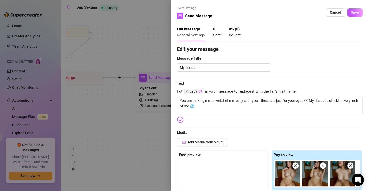
scroll to position [0, 0]
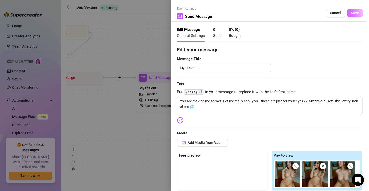
click at [351, 12] on span "Save" at bounding box center [355, 13] width 8 height 4
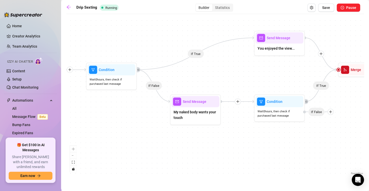
drag, startPoint x: 200, startPoint y: 101, endPoint x: 131, endPoint y: 112, distance: 69.6
click at [131, 112] on div "If True If False If True If False If True If False If True If False If True If …" at bounding box center [215, 96] width 298 height 159
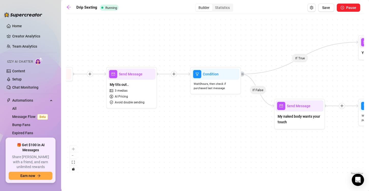
drag, startPoint x: 167, startPoint y: 148, endPoint x: 193, endPoint y: 125, distance: 35.0
click at [276, 149] on div "If True If False If True If False If True If False If True If False If True If …" at bounding box center [215, 96] width 298 height 159
click at [173, 75] on icon "plus" at bounding box center [173, 74] width 4 height 4
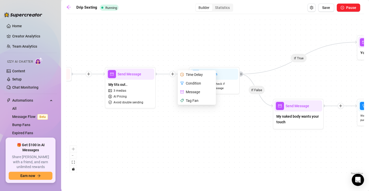
click at [188, 75] on div "Time Delay" at bounding box center [197, 74] width 37 height 9
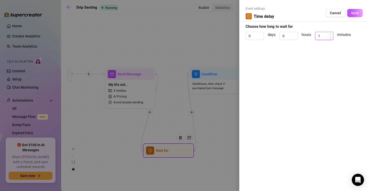
click at [331, 34] on icon "up" at bounding box center [331, 34] width 2 height 2
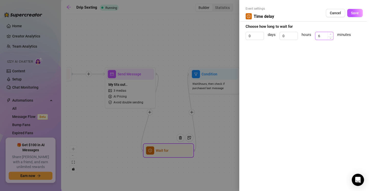
click at [331, 34] on icon "up" at bounding box center [331, 34] width 2 height 2
click at [356, 12] on span "Save" at bounding box center [355, 13] width 8 height 4
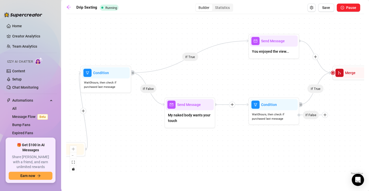
drag, startPoint x: 201, startPoint y: 121, endPoint x: 214, endPoint y: 128, distance: 14.6
click at [153, 128] on div "If True If False If True If False If True If False If True If False If True If …" at bounding box center [215, 96] width 298 height 159
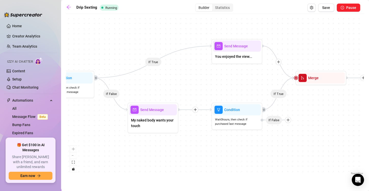
drag, startPoint x: 328, startPoint y: 134, endPoint x: 306, endPoint y: 128, distance: 22.2
click at [320, 136] on div "If True If False If True If False If True If False If True If False If True If …" at bounding box center [215, 96] width 298 height 159
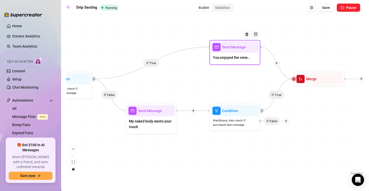
click at [257, 55] on div "You enjoyed the view..." at bounding box center [235, 58] width 48 height 11
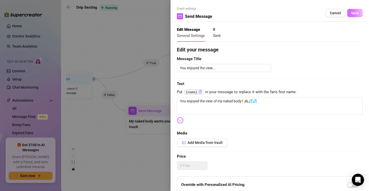
click at [353, 13] on span "Save" at bounding box center [355, 13] width 8 height 4
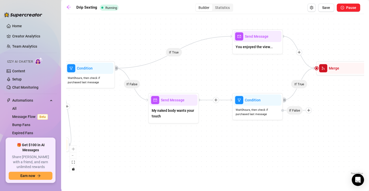
drag, startPoint x: 299, startPoint y: 105, endPoint x: 321, endPoint y: 95, distance: 25.0
click at [321, 95] on div "If True If False If True If False If True If False If True If False If True If …" at bounding box center [215, 96] width 298 height 159
click at [216, 99] on icon "plus" at bounding box center [216, 100] width 4 height 4
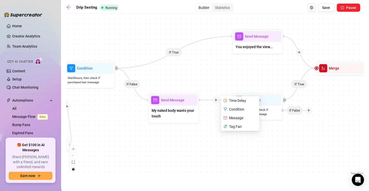
click at [230, 97] on div "Time Delay" at bounding box center [240, 100] width 37 height 9
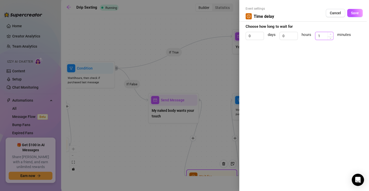
click at [330, 34] on icon "up" at bounding box center [331, 34] width 2 height 2
click at [329, 34] on span "Increase Value" at bounding box center [331, 34] width 6 height 5
click at [359, 11] on span "Save" at bounding box center [355, 13] width 8 height 4
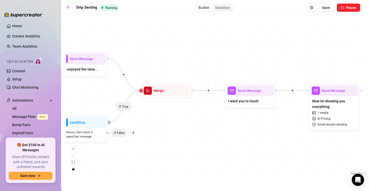
drag, startPoint x: 330, startPoint y: 124, endPoint x: 154, endPoint y: 147, distance: 176.8
click at [154, 147] on div "If True If False If True If False If True If False If True If False If True If …" at bounding box center [215, 96] width 298 height 159
click at [125, 74] on icon "plus" at bounding box center [123, 74] width 3 height 0
click at [138, 76] on div "Time Delay" at bounding box center [148, 75] width 37 height 9
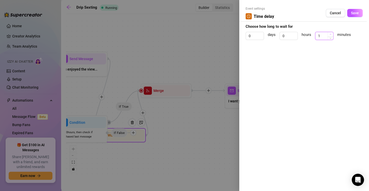
click at [328, 34] on span "Increase Value" at bounding box center [331, 34] width 6 height 5
click at [329, 34] on span "Increase Value" at bounding box center [331, 34] width 6 height 5
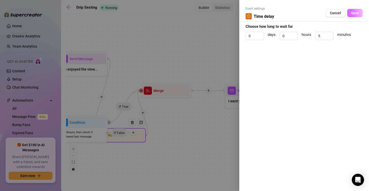
click at [351, 14] on span "Save" at bounding box center [355, 13] width 8 height 4
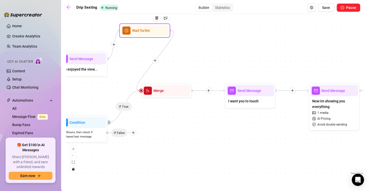
drag, startPoint x: 142, startPoint y: 137, endPoint x: 166, endPoint y: 32, distance: 108.2
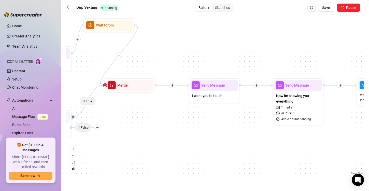
drag, startPoint x: 245, startPoint y: 167, endPoint x: 209, endPoint y: 162, distance: 36.5
click at [209, 162] on div "If True If False If True If False If True If False If True If False If True If …" at bounding box center [215, 96] width 298 height 159
click at [201, 101] on div "I want you to touch" at bounding box center [214, 96] width 48 height 11
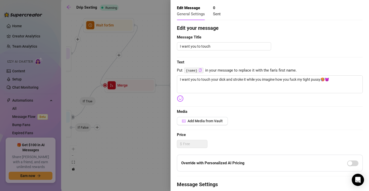
scroll to position [20, 0]
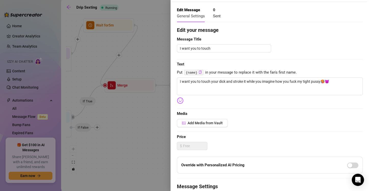
click at [360, 64] on div "Event settings Send Message Cancel Save Edit Message General Settings 0 Sent Ed…" at bounding box center [270, 95] width 199 height 191
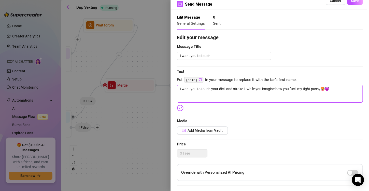
scroll to position [0, 0]
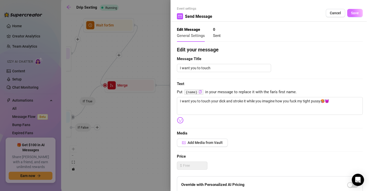
click at [351, 13] on span "Save" at bounding box center [355, 13] width 8 height 4
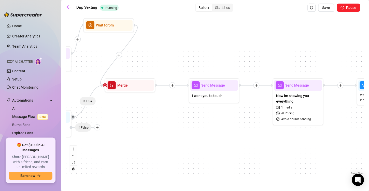
click at [257, 88] on div "If True If False If True If False If True If False If True If False If True If …" at bounding box center [215, 96] width 298 height 159
click at [258, 88] on div "If True If False If True If False If True If False If True If False If True If …" at bounding box center [215, 96] width 298 height 159
click at [257, 87] on div at bounding box center [256, 85] width 6 height 6
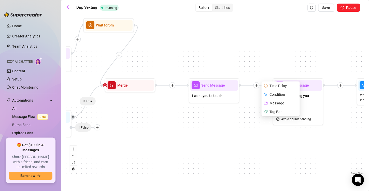
click at [273, 86] on div "Time Delay" at bounding box center [280, 85] width 37 height 9
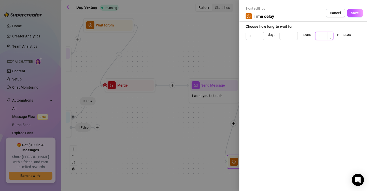
click at [330, 34] on icon "up" at bounding box center [331, 34] width 2 height 2
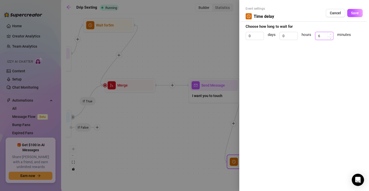
click at [330, 34] on icon "up" at bounding box center [331, 34] width 2 height 2
click at [354, 14] on span "Save" at bounding box center [355, 13] width 8 height 4
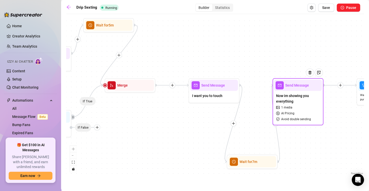
click at [304, 118] on span "Avoid double sending" at bounding box center [296, 119] width 30 height 5
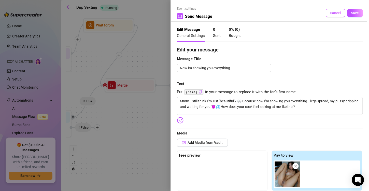
click at [335, 12] on span "Cancel" at bounding box center [335, 13] width 11 height 4
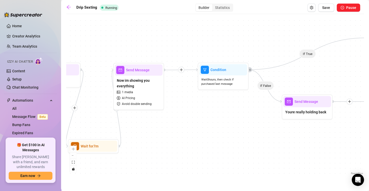
drag, startPoint x: 347, startPoint y: 116, endPoint x: 188, endPoint y: 101, distance: 159.6
click at [188, 101] on div "If True If False If True If False If True If False If True If False If True If …" at bounding box center [215, 96] width 298 height 159
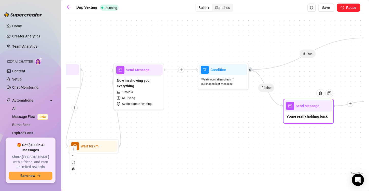
drag, startPoint x: 284, startPoint y: 112, endPoint x: 284, endPoint y: 116, distance: 4.3
click at [284, 116] on div "Send Message Youre really holding back" at bounding box center [308, 111] width 51 height 25
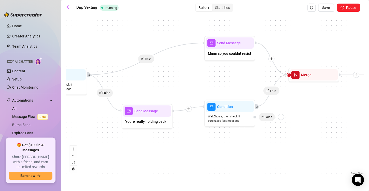
drag, startPoint x: 203, startPoint y: 133, endPoint x: 112, endPoint y: 155, distance: 93.9
click at [112, 155] on div "If True If False If True If False If True If False If True If False If True If …" at bounding box center [215, 96] width 298 height 159
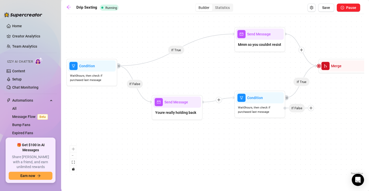
drag, startPoint x: 342, startPoint y: 119, endPoint x: 349, endPoint y: 112, distance: 9.5
click at [369, 109] on html "Home Creator Analytics Team Analytics Izzy AI Chatter Content Setup Chat Monito…" at bounding box center [184, 95] width 369 height 191
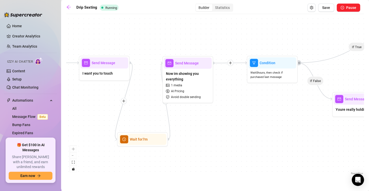
drag, startPoint x: 154, startPoint y: 126, endPoint x: 290, endPoint y: 126, distance: 136.2
click at [290, 126] on div "If True If False If True If False If True If False If True If False If True If …" at bounding box center [215, 96] width 298 height 159
click at [204, 95] on div "Now im showing you everything 1 media AI Pricing Avoid double sending" at bounding box center [188, 85] width 48 height 33
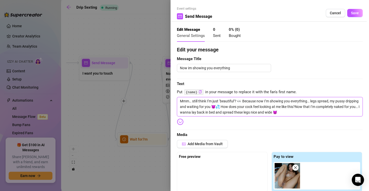
click at [319, 112] on textarea "Mmm… still think I’m just ‘beautiful’? 👀 Because now I’m showing you everything…" at bounding box center [270, 106] width 186 height 19
drag, startPoint x: 311, startPoint y: 106, endPoint x: 236, endPoint y: 107, distance: 75.3
click at [236, 107] on textarea "Mmm… still think I’m just ‘beautiful’? 👀 Because now I’m showing you everything…" at bounding box center [270, 106] width 186 height 19
drag, startPoint x: 234, startPoint y: 108, endPoint x: 180, endPoint y: 99, distance: 54.9
click at [180, 99] on textarea "Mmm… still think I’m just ‘beautiful’? 👀 Because now I’m showing you everything…" at bounding box center [270, 106] width 186 height 19
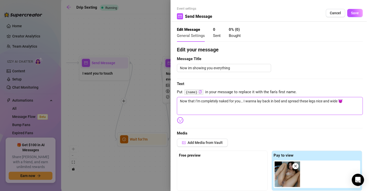
click at [351, 101] on textarea "Now that I’m completely naked for you… I wanna lay back in bed and spread these…" at bounding box center [270, 106] width 186 height 18
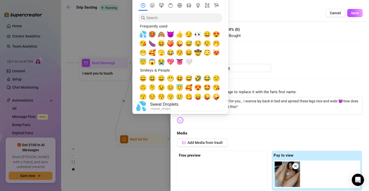
click at [146, 34] on span "💦" at bounding box center [143, 34] width 8 height 7
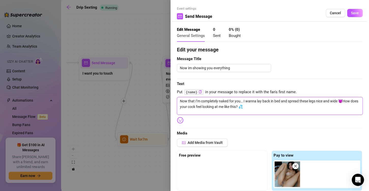
click at [249, 106] on textarea "Now that I’m completely naked for you… I wanna lay back in bed and spread these…" at bounding box center [270, 106] width 186 height 18
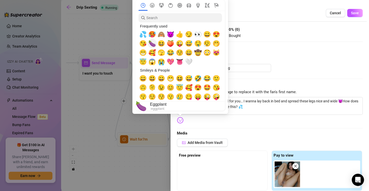
click at [149, 45] on span "🍆" at bounding box center [152, 43] width 8 height 7
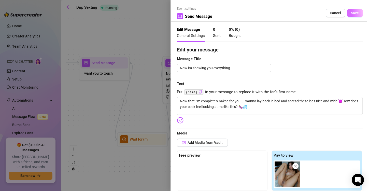
click at [353, 11] on span "Save" at bounding box center [355, 13] width 8 height 4
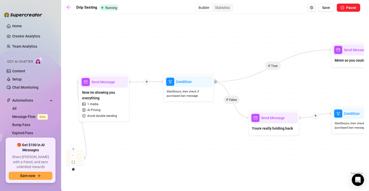
drag, startPoint x: 231, startPoint y: 125, endPoint x: 186, endPoint y: 131, distance: 45.0
click at [195, 138] on div "If True If False If True If False If True If False If True If False If True If …" at bounding box center [215, 96] width 298 height 159
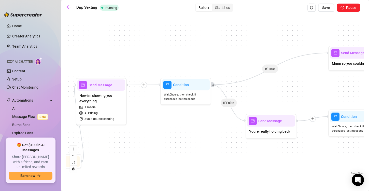
click at [145, 85] on icon "plus" at bounding box center [144, 85] width 4 height 4
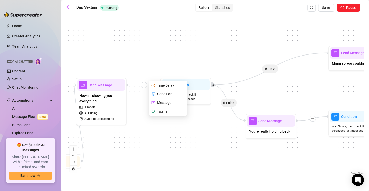
click at [155, 85] on div "Time Delay" at bounding box center [168, 85] width 37 height 9
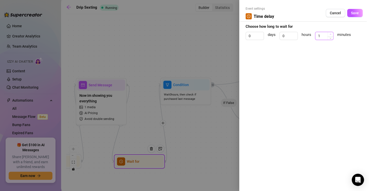
click at [331, 33] on icon "up" at bounding box center [331, 34] width 2 height 2
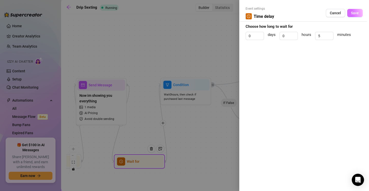
click at [356, 15] on span "Save" at bounding box center [355, 13] width 8 height 4
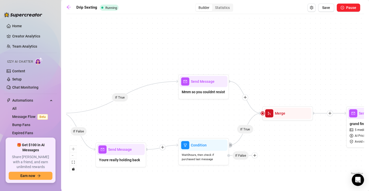
drag, startPoint x: 304, startPoint y: 76, endPoint x: 154, endPoint y: 105, distance: 152.9
click at [154, 105] on div "If True If False If True If False If True If False If True If False If True If …" at bounding box center [215, 96] width 298 height 159
click at [197, 90] on span "Mmm so you couldnt resist" at bounding box center [203, 92] width 43 height 6
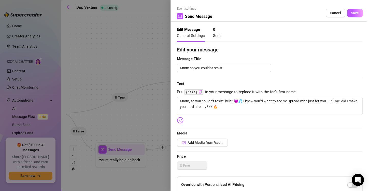
click at [353, 86] on span "Text" at bounding box center [270, 84] width 186 height 6
click at [356, 100] on textarea "Mmm, so you couldn’t resist, huh? 😈💦 I knew you’d want to see me spread wide ju…" at bounding box center [270, 106] width 186 height 18
click at [361, 58] on div "Event settings Send Message Cancel Save Edit Message General Settings 0 Sent Ed…" at bounding box center [270, 95] width 199 height 191
click at [215, 107] on textarea "Mmm, so you couldn’t resist, huh? 😈💦 I knew you’d want to see me spread wide ju…" at bounding box center [270, 106] width 186 height 18
click at [351, 14] on span "Save" at bounding box center [355, 13] width 8 height 4
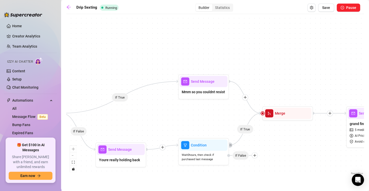
drag, startPoint x: 331, startPoint y: 14, endPoint x: 317, endPoint y: 29, distance: 20.2
click at [328, 18] on div "Drip Sexting Running Builder Statistics Save Pause If True If False If True If …" at bounding box center [215, 90] width 298 height 172
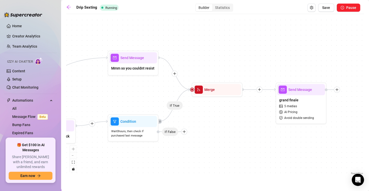
drag, startPoint x: 288, startPoint y: 40, endPoint x: 277, endPoint y: 14, distance: 29.0
click at [277, 14] on div "Drip Sexting Running Builder Statistics Save Pause If True If False If True If …" at bounding box center [215, 90] width 298 height 172
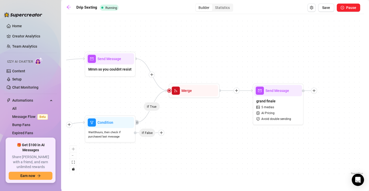
drag, startPoint x: 228, startPoint y: 142, endPoint x: 191, endPoint y: 144, distance: 37.2
click at [191, 144] on div "If True If False If True If False If True If False If True If False If True If …" at bounding box center [215, 96] width 298 height 159
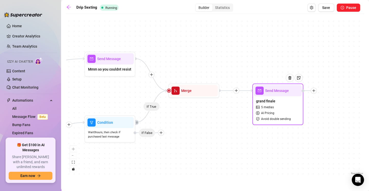
click at [271, 109] on span "5 medias" at bounding box center [267, 107] width 13 height 5
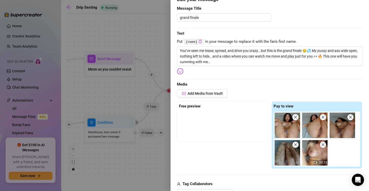
scroll to position [51, 0]
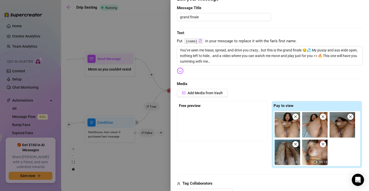
click at [321, 145] on icon "close" at bounding box center [323, 144] width 4 height 4
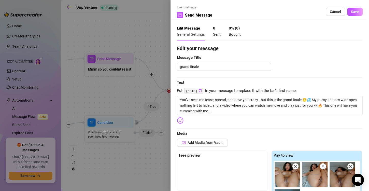
scroll to position [0, 0]
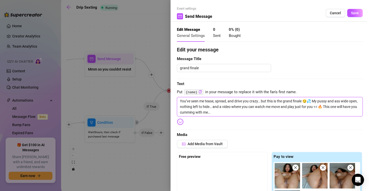
drag, startPoint x: 236, startPoint y: 111, endPoint x: 169, endPoint y: 93, distance: 69.0
click at [169, 93] on div "Event settings Send Message Cancel Save Edit Message General Settings 0 Sent 0 …" at bounding box center [184, 95] width 369 height 191
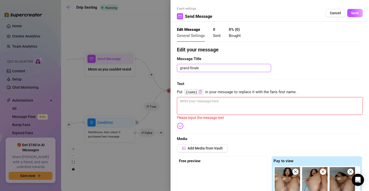
drag, startPoint x: 207, startPoint y: 70, endPoint x: 173, endPoint y: 69, distance: 34.4
click at [173, 69] on div "Event settings Send Message Cancel Save Edit Message General Settings 0 Sent 0 …" at bounding box center [270, 95] width 199 height 191
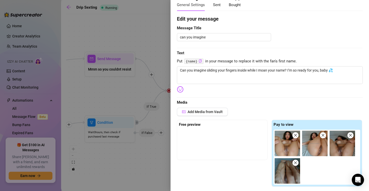
scroll to position [51, 0]
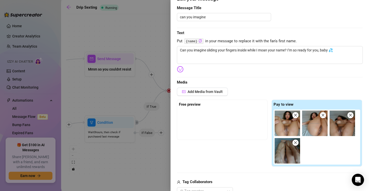
click at [294, 142] on icon "close" at bounding box center [296, 143] width 4 height 4
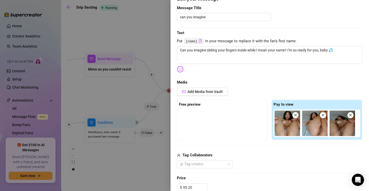
click at [348, 112] on span at bounding box center [350, 115] width 6 height 6
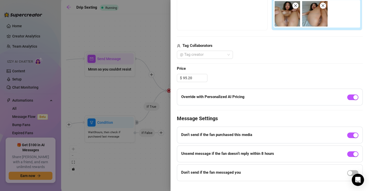
scroll to position [168, 0]
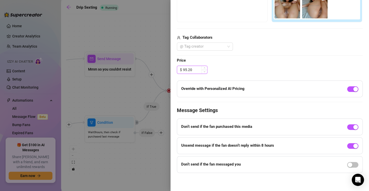
click at [193, 68] on input "95.20" at bounding box center [195, 70] width 24 height 8
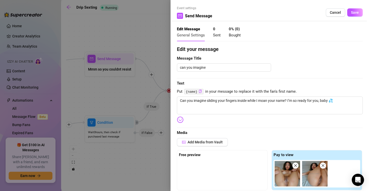
scroll to position [0, 0]
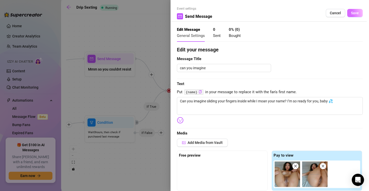
click at [351, 12] on span "Save" at bounding box center [355, 13] width 8 height 4
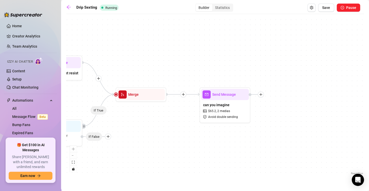
drag, startPoint x: 233, startPoint y: 122, endPoint x: 257, endPoint y: 130, distance: 25.1
click at [258, 130] on div "If True If False If True If False If True If False If True If False If True If …" at bounding box center [215, 96] width 298 height 159
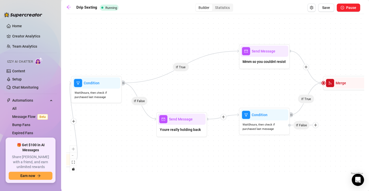
drag, startPoint x: 246, startPoint y: 114, endPoint x: 370, endPoint y: 123, distance: 124.8
click at [369, 123] on html "Home Creator Analytics Team Analytics Izzy AI Chatter Content Setup Chat Monito…" at bounding box center [184, 95] width 369 height 191
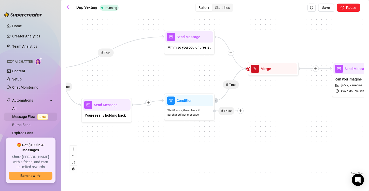
drag, startPoint x: 115, startPoint y: 130, endPoint x: 40, endPoint y: 116, distance: 76.4
click at [40, 116] on div "Home Creator Analytics Team Analytics Izzy AI Chatter Content Setup Chat Monito…" at bounding box center [184, 95] width 369 height 191
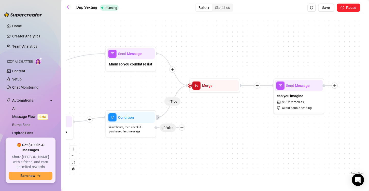
drag, startPoint x: 225, startPoint y: 130, endPoint x: 172, endPoint y: 139, distance: 53.2
click at [172, 139] on div "If True If False If True If False If True If False If True If False If True If …" at bounding box center [215, 96] width 298 height 159
click at [256, 85] on icon "plus" at bounding box center [257, 86] width 4 height 4
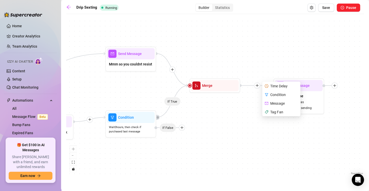
click at [273, 84] on div "Time Delay" at bounding box center [281, 86] width 37 height 9
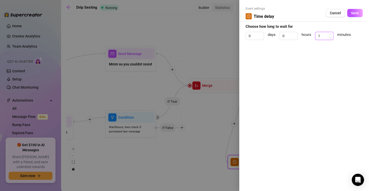
click at [329, 35] on span "Increase Value" at bounding box center [331, 34] width 6 height 5
click at [331, 33] on icon "up" at bounding box center [331, 34] width 2 height 2
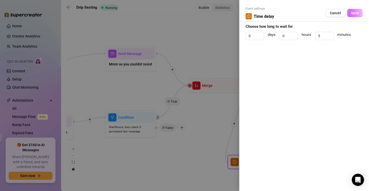
click at [352, 15] on span "Save" at bounding box center [355, 13] width 8 height 4
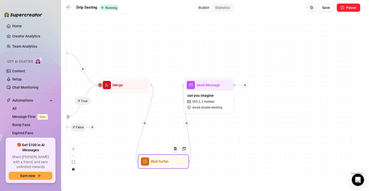
drag, startPoint x: 253, startPoint y: 40, endPoint x: 199, endPoint y: 32, distance: 54.0
click at [199, 33] on div "If True If False If True If False If True If False If True If False If True If …" at bounding box center [215, 96] width 298 height 159
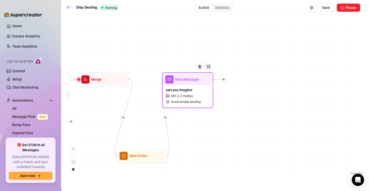
click at [226, 79] on icon "plus" at bounding box center [224, 80] width 4 height 4
click at [255, 80] on div "Time Delay" at bounding box center [248, 80] width 37 height 9
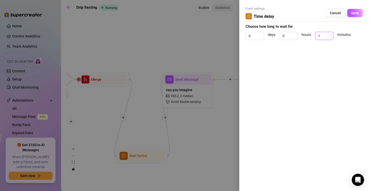
click at [331, 34] on icon "up" at bounding box center [331, 34] width 2 height 2
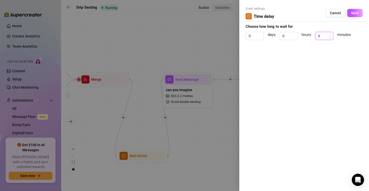
click at [331, 34] on icon "up" at bounding box center [331, 34] width 2 height 2
click at [350, 14] on button "Save" at bounding box center [355, 13] width 16 height 8
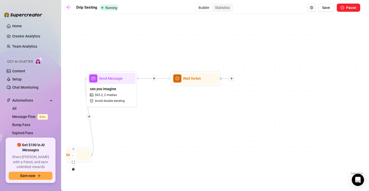
drag, startPoint x: 272, startPoint y: 113, endPoint x: 256, endPoint y: 102, distance: 19.4
click at [251, 108] on div "If True If False If True If False If True If False If True If False If True If …" at bounding box center [215, 96] width 298 height 159
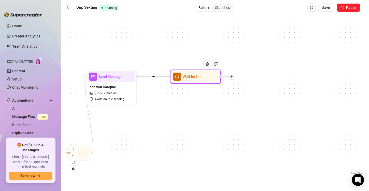
click at [233, 78] on div at bounding box center [231, 77] width 6 height 6
click at [256, 93] on div "Message" at bounding box center [256, 94] width 37 height 9
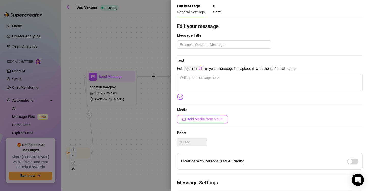
scroll to position [20, 0]
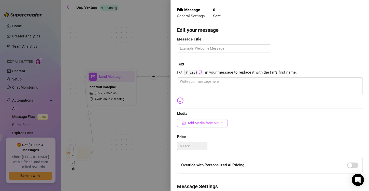
click at [211, 125] on button "Add Media from Vault" at bounding box center [202, 123] width 51 height 8
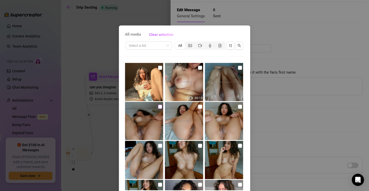
click at [158, 107] on input "checkbox" at bounding box center [160, 107] width 4 height 4
click at [238, 67] on input "checkbox" at bounding box center [240, 68] width 4 height 4
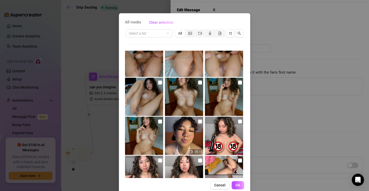
scroll to position [21, 0]
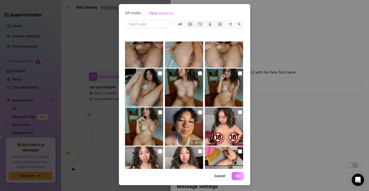
click at [235, 176] on span "OK" at bounding box center [237, 176] width 5 height 4
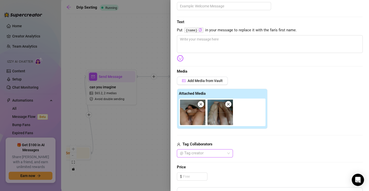
scroll to position [74, 0]
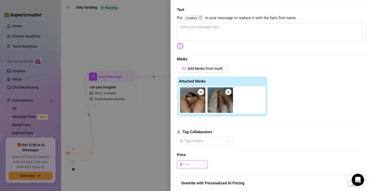
click at [191, 162] on input at bounding box center [195, 164] width 24 height 8
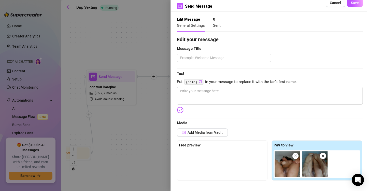
scroll to position [0, 0]
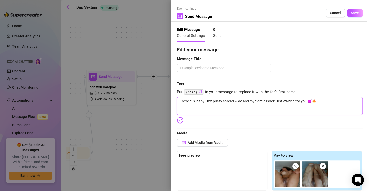
click at [264, 107] on textarea "There it is, baby… my pussy spread wide and my tight asshole just waiting for y…" at bounding box center [270, 106] width 186 height 18
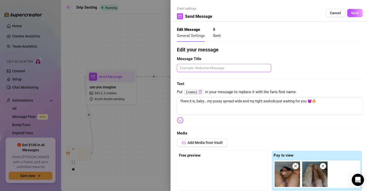
click at [223, 66] on textarea at bounding box center [224, 68] width 94 height 8
click at [351, 15] on span "Save" at bounding box center [355, 13] width 8 height 4
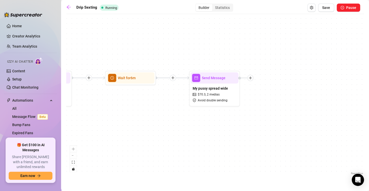
drag, startPoint x: 214, startPoint y: 127, endPoint x: 260, endPoint y: 89, distance: 59.5
click at [187, 121] on div "If True If False If True If False If True If False If True If False If True If …" at bounding box center [215, 96] width 298 height 159
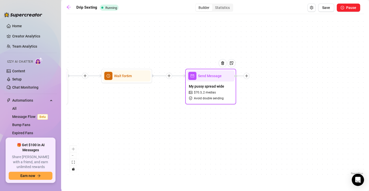
click at [248, 78] on div at bounding box center [241, 76] width 15 height 6
click at [246, 76] on icon "plus" at bounding box center [246, 76] width 3 height 0
click at [273, 76] on div "Time Delay" at bounding box center [271, 76] width 37 height 9
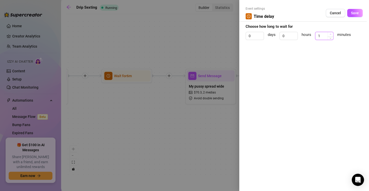
click at [331, 34] on icon "up" at bounding box center [331, 34] width 2 height 2
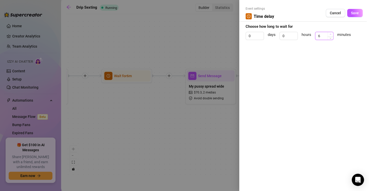
click at [331, 34] on icon "up" at bounding box center [331, 34] width 2 height 2
click at [354, 13] on span "Save" at bounding box center [355, 13] width 8 height 4
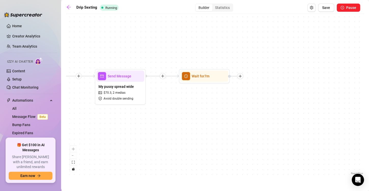
drag, startPoint x: 321, startPoint y: 88, endPoint x: 223, endPoint y: 87, distance: 98.8
click at [221, 89] on div "If True If False If True If False If True If False If True If False If True If …" at bounding box center [215, 96] width 298 height 159
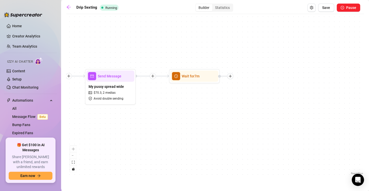
click at [251, 50] on div "If True If False If True If False If True If False If True If False If True If …" at bounding box center [215, 96] width 298 height 159
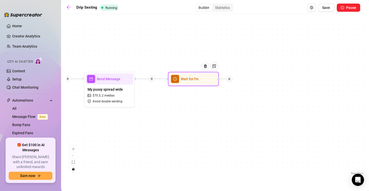
click at [228, 78] on icon "plus" at bounding box center [230, 79] width 4 height 4
click at [247, 94] on div "Message" at bounding box center [254, 96] width 37 height 9
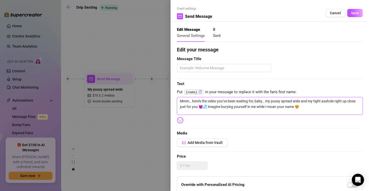
click at [306, 107] on textarea "Mmm… here’s the video you’ve been waiting for, baby… my pussy spread wide and m…" at bounding box center [270, 106] width 186 height 18
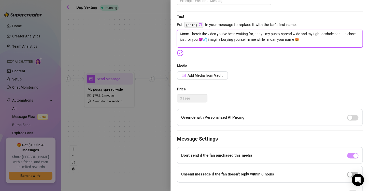
scroll to position [45, 0]
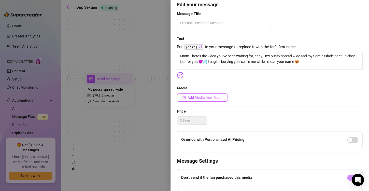
click at [210, 97] on span "Add Media from Vault" at bounding box center [205, 97] width 35 height 4
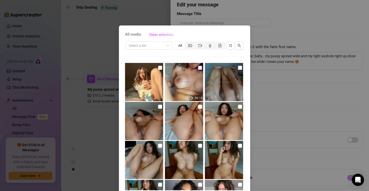
click at [198, 66] on input "checkbox" at bounding box center [200, 68] width 4 height 4
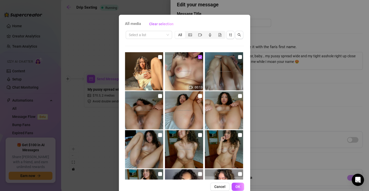
scroll to position [21, 0]
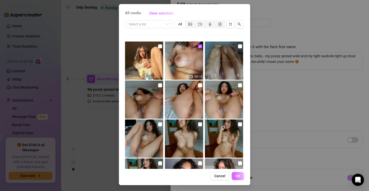
click at [236, 175] on span "OK" at bounding box center [237, 176] width 5 height 4
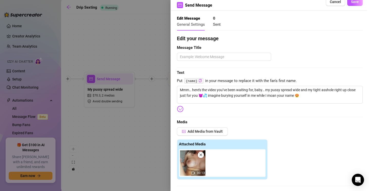
scroll to position [0, 0]
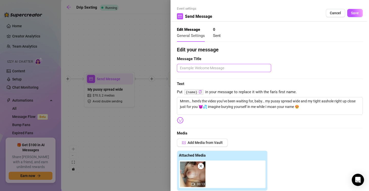
click at [205, 69] on textarea at bounding box center [224, 68] width 94 height 8
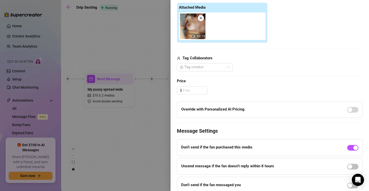
scroll to position [153, 0]
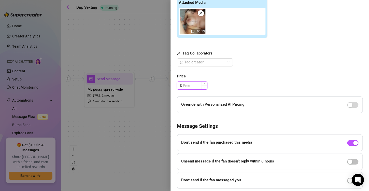
click at [196, 82] on input at bounding box center [195, 86] width 24 height 8
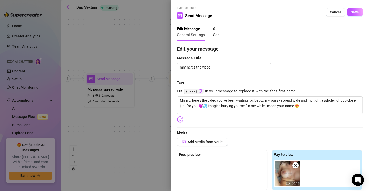
scroll to position [0, 0]
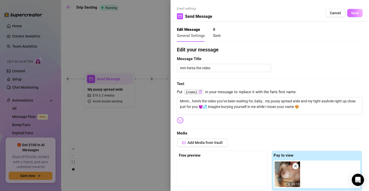
click at [352, 15] on span "Save" at bounding box center [355, 13] width 8 height 4
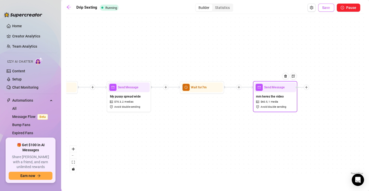
click at [329, 7] on span "Save" at bounding box center [326, 8] width 8 height 4
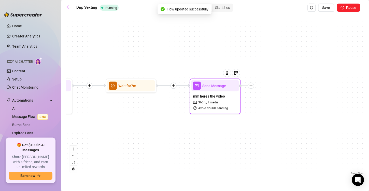
click at [70, 6] on icon "arrow-left" at bounding box center [68, 7] width 5 height 5
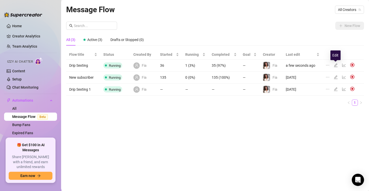
click at [334, 65] on icon "edit" at bounding box center [336, 65] width 4 height 4
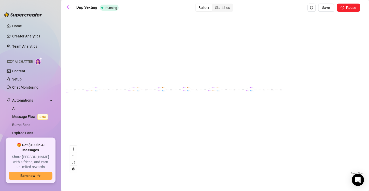
drag, startPoint x: 269, startPoint y: 127, endPoint x: 256, endPoint y: 116, distance: 16.2
click at [193, 116] on div "If True If False If True If False If True If False If True If False If True If …" at bounding box center [215, 96] width 298 height 159
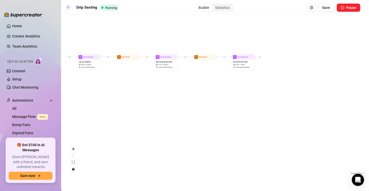
drag, startPoint x: 353, startPoint y: 113, endPoint x: 372, endPoint y: 166, distance: 56.3
click at [369, 166] on html "Home Creator Analytics Team Analytics Izzy AI Chatter Content Setup Chat Monito…" at bounding box center [184, 95] width 369 height 191
click at [72, 8] on link at bounding box center [70, 8] width 8 height 6
